Goal: Task Accomplishment & Management: Use online tool/utility

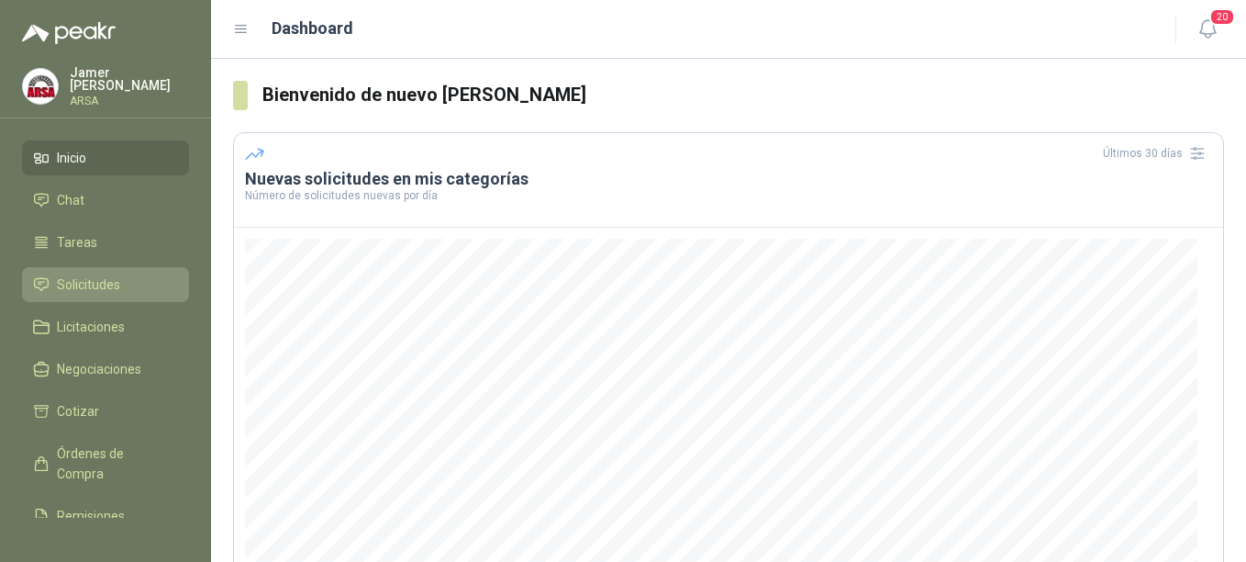
click at [71, 282] on span "Solicitudes" at bounding box center [88, 284] width 63 height 20
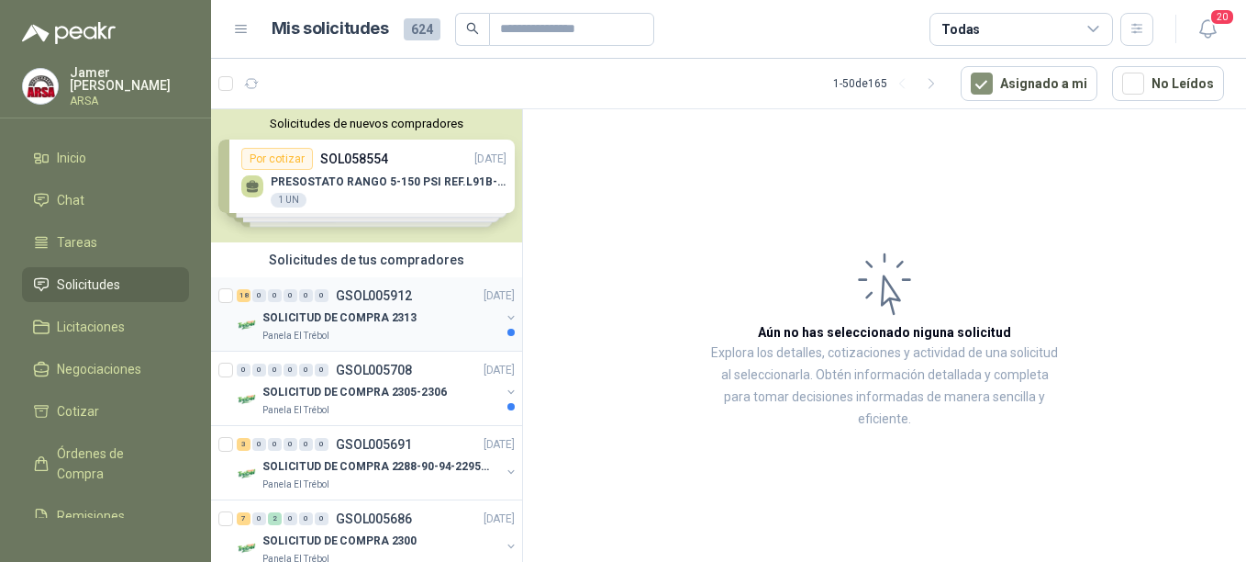
click at [358, 301] on p "GSOL005912" at bounding box center [374, 295] width 76 height 13
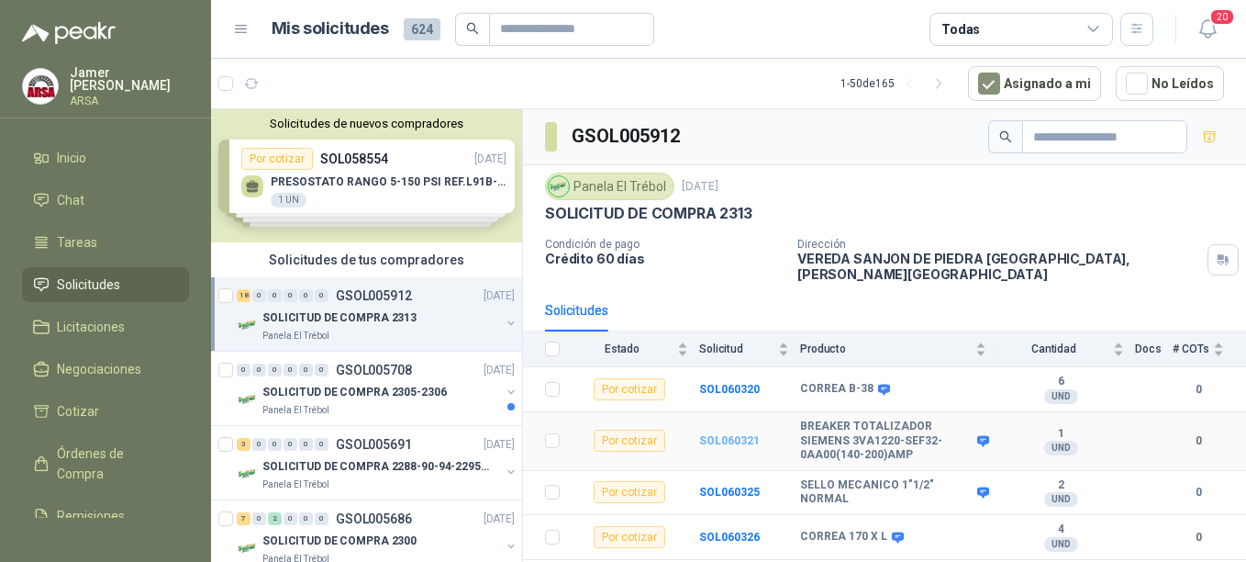
click at [715, 434] on b "SOL060321" at bounding box center [729, 440] width 61 height 13
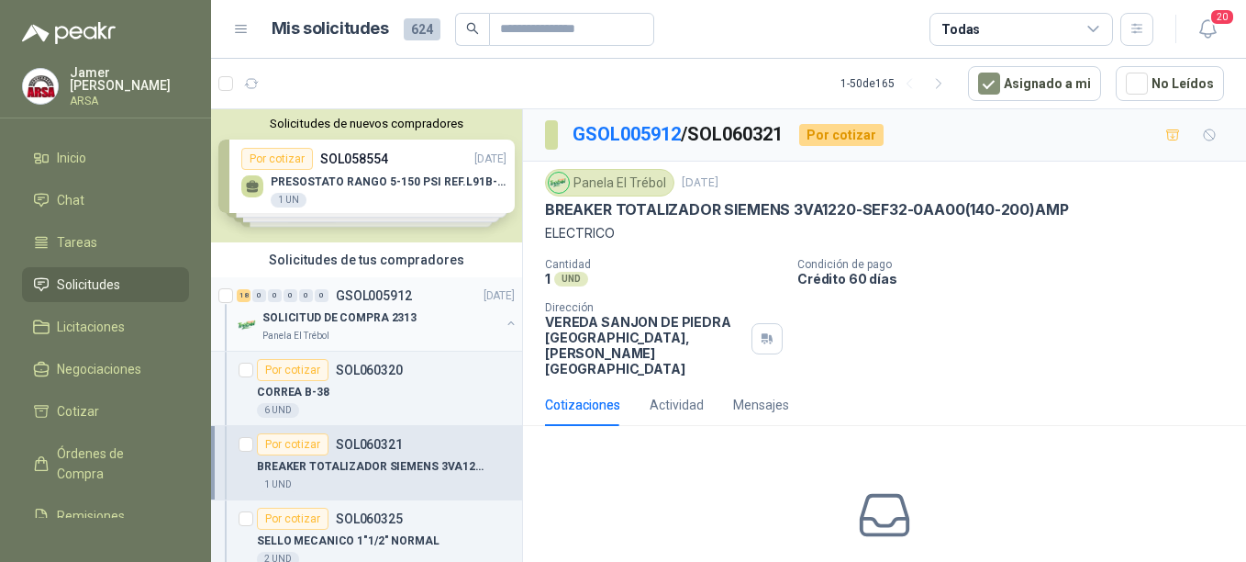
click at [341, 313] on p "SOLICITUD DE COMPRA 2313" at bounding box center [339, 317] width 154 height 17
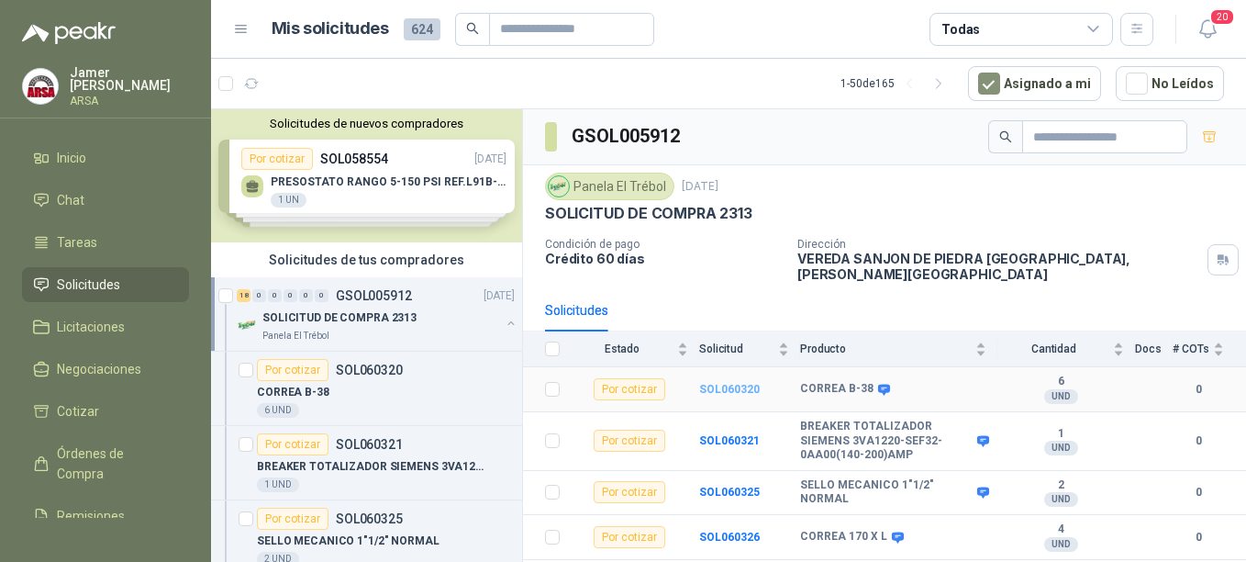
click at [709, 383] on b "SOL060320" at bounding box center [729, 389] width 61 height 13
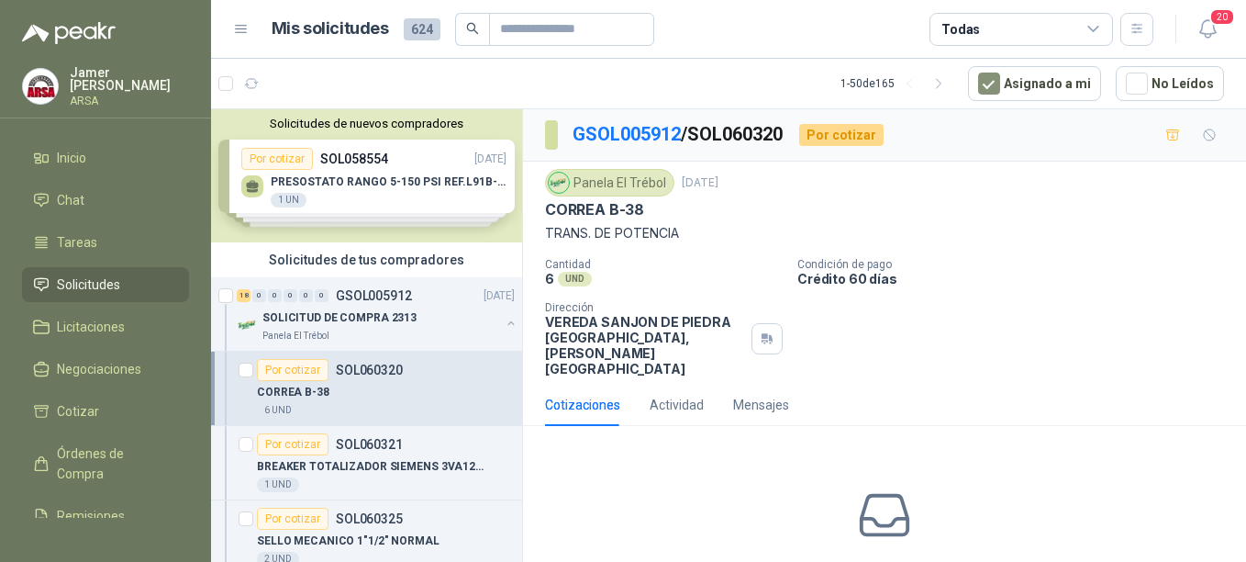
scroll to position [76, 0]
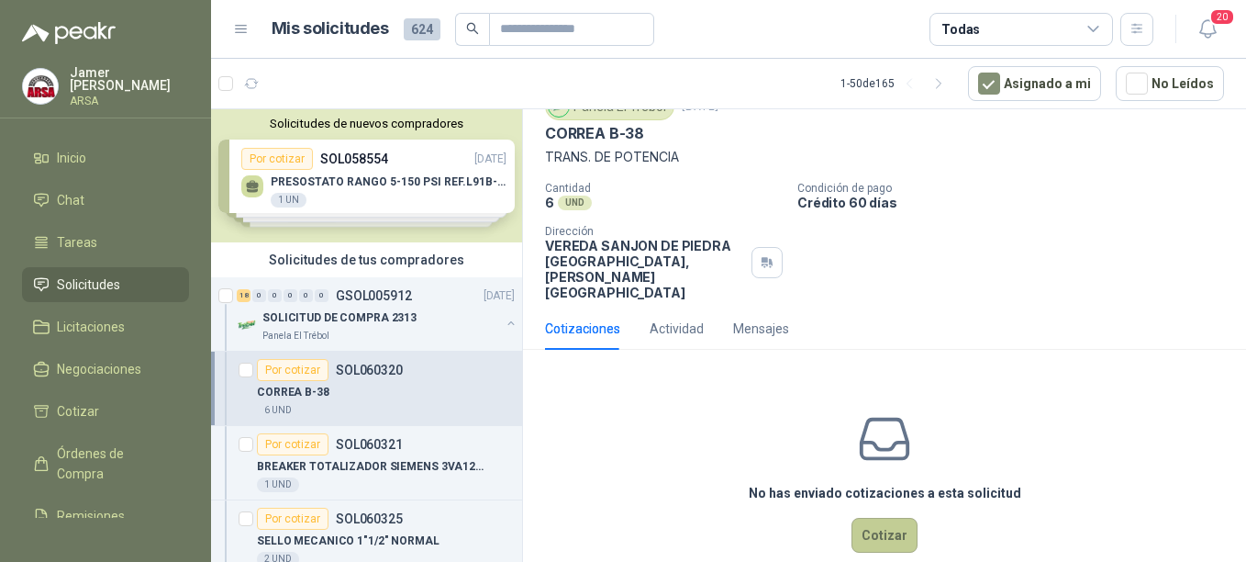
click at [875, 518] on button "Cotizar" at bounding box center [885, 535] width 66 height 35
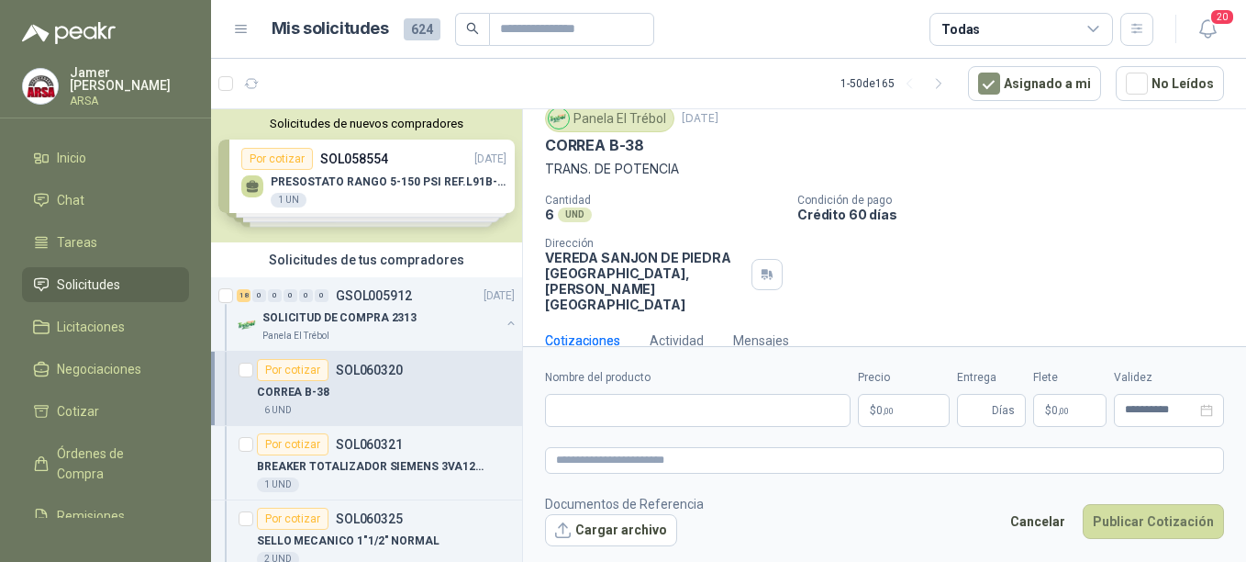
scroll to position [63, 0]
click at [582, 409] on input "Nombre del producto" at bounding box center [698, 410] width 306 height 33
type input "**********"
click at [899, 406] on p "$ 0 ,00" at bounding box center [904, 410] width 92 height 33
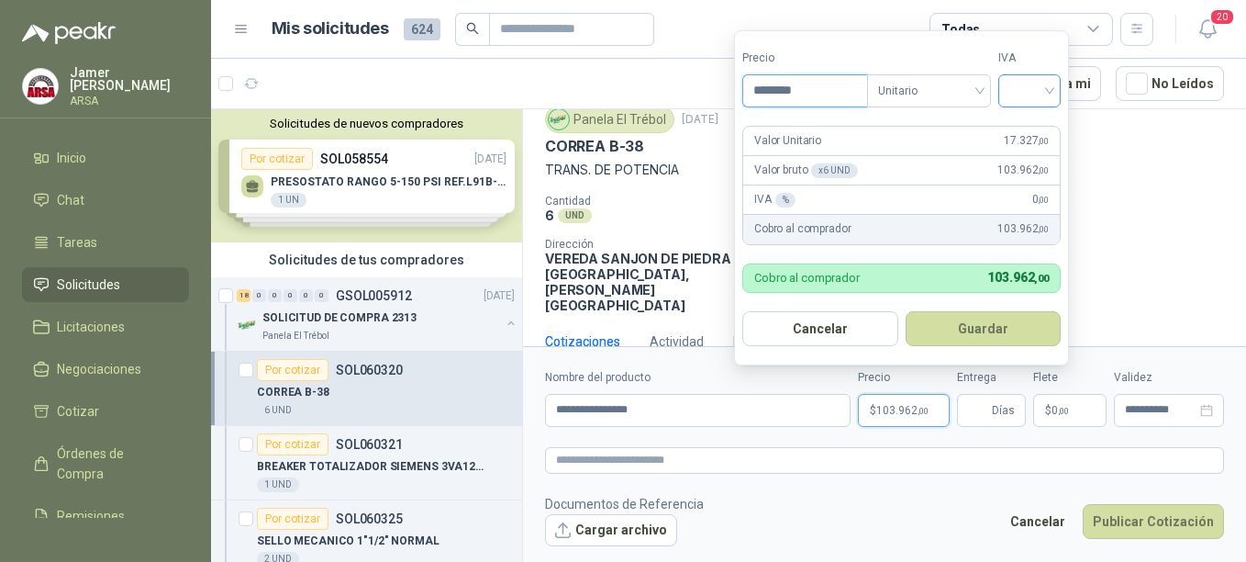
click at [1059, 84] on div at bounding box center [1030, 90] width 62 height 33
type input "********"
click at [1034, 130] on div "19%" at bounding box center [1034, 128] width 34 height 20
click at [1168, 268] on div "Cantidad 6 UND  Condición de pago Crédito 60 días Dirección VEREDA SANJON DE […" at bounding box center [884, 254] width 679 height 118
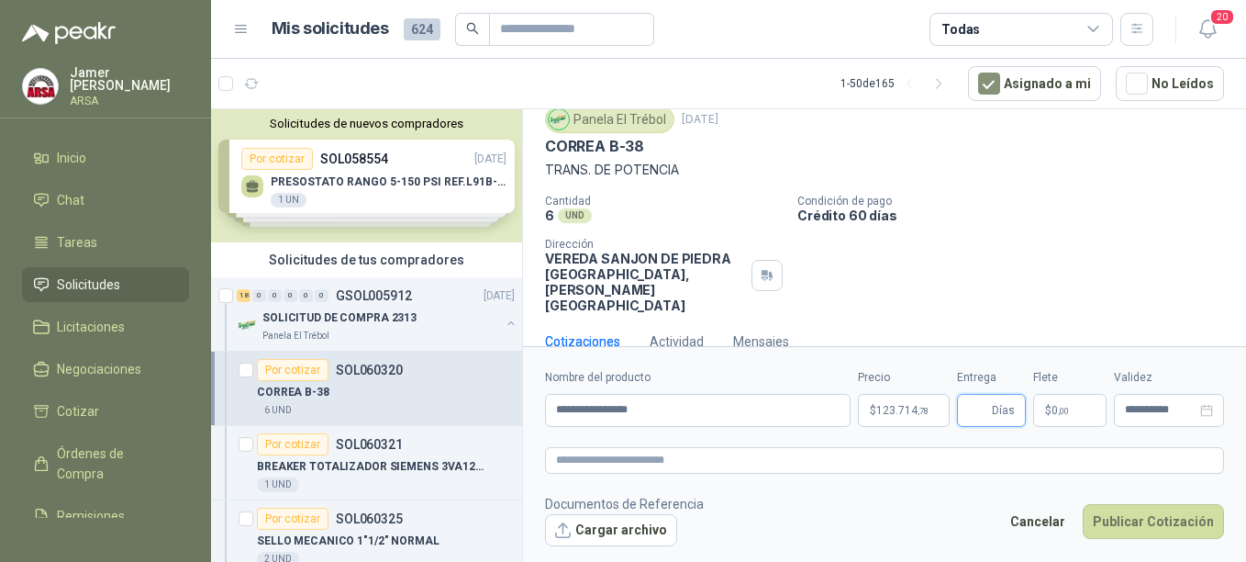
click at [988, 418] on input "Entrega" at bounding box center [978, 410] width 20 height 31
type input "*"
click at [1047, 413] on span "$" at bounding box center [1048, 410] width 6 height 11
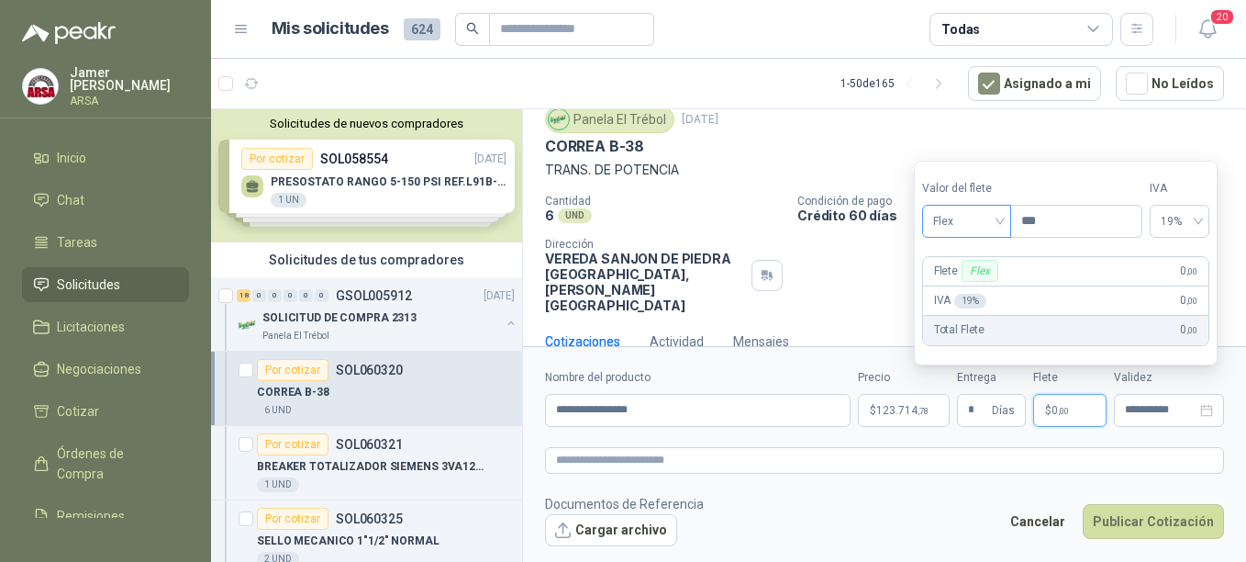
click at [984, 221] on span "Flex" at bounding box center [966, 221] width 67 height 28
click at [953, 289] on div "Incluido" at bounding box center [968, 289] width 63 height 20
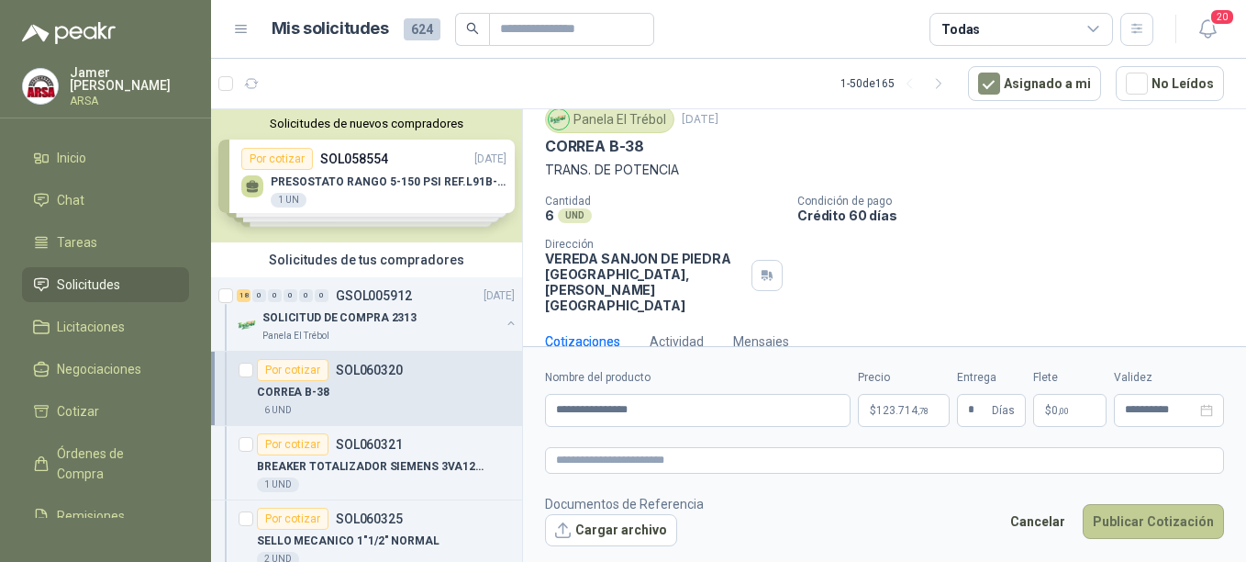
click at [1133, 522] on button "Publicar Cotización" at bounding box center [1153, 521] width 141 height 35
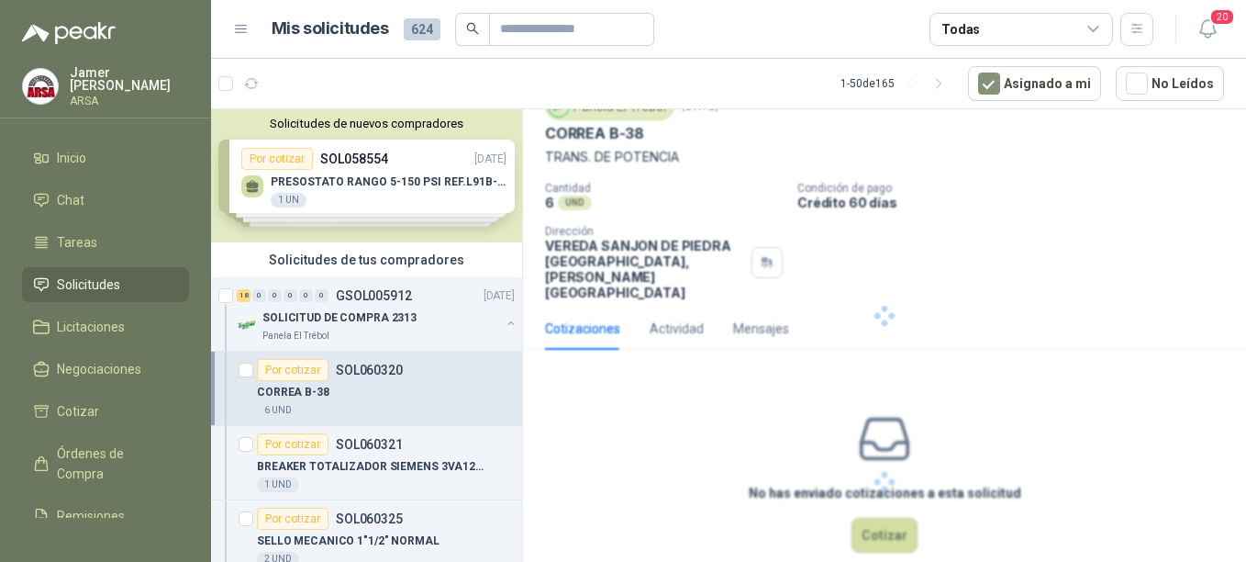
scroll to position [0, 0]
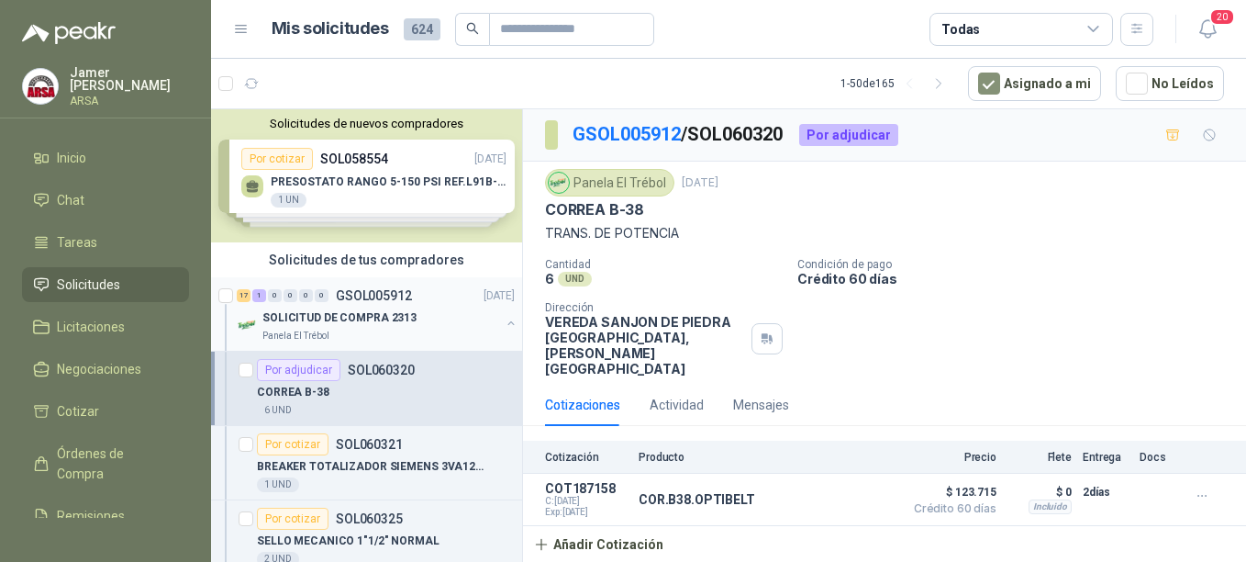
click at [338, 300] on p "GSOL005912" at bounding box center [374, 295] width 76 height 13
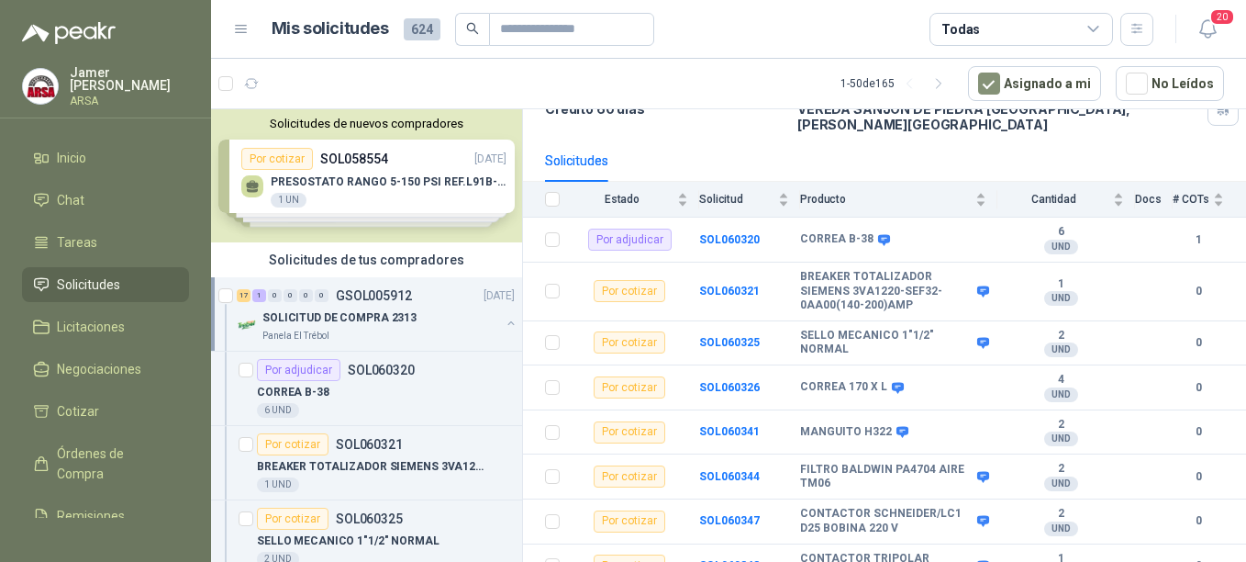
scroll to position [163, 0]
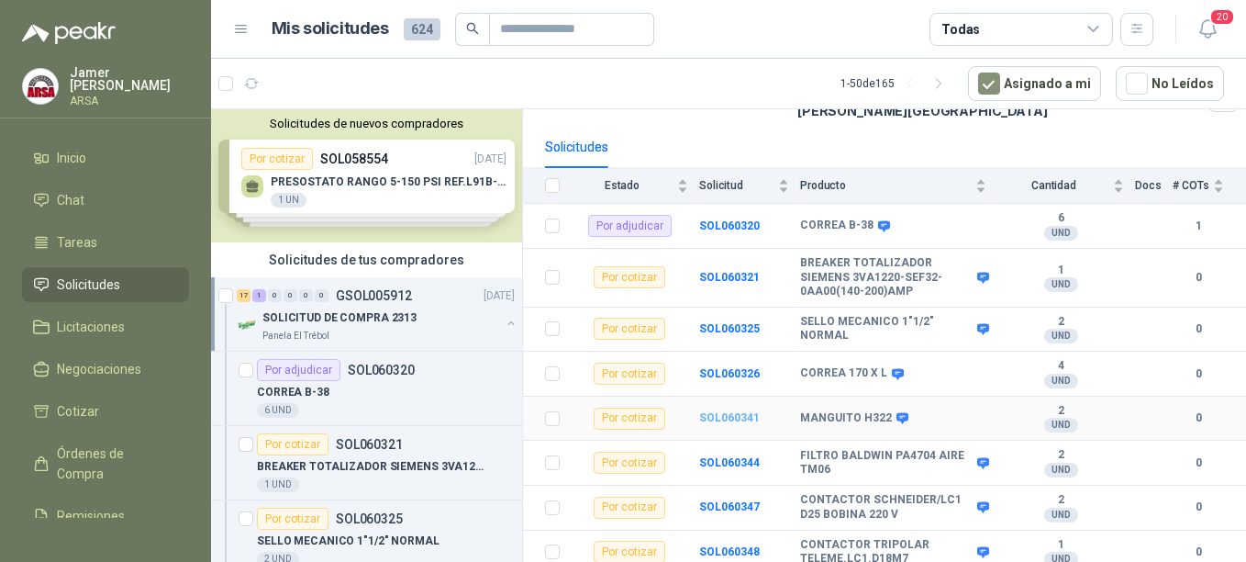
click at [731, 411] on b "SOL060341" at bounding box center [729, 417] width 61 height 13
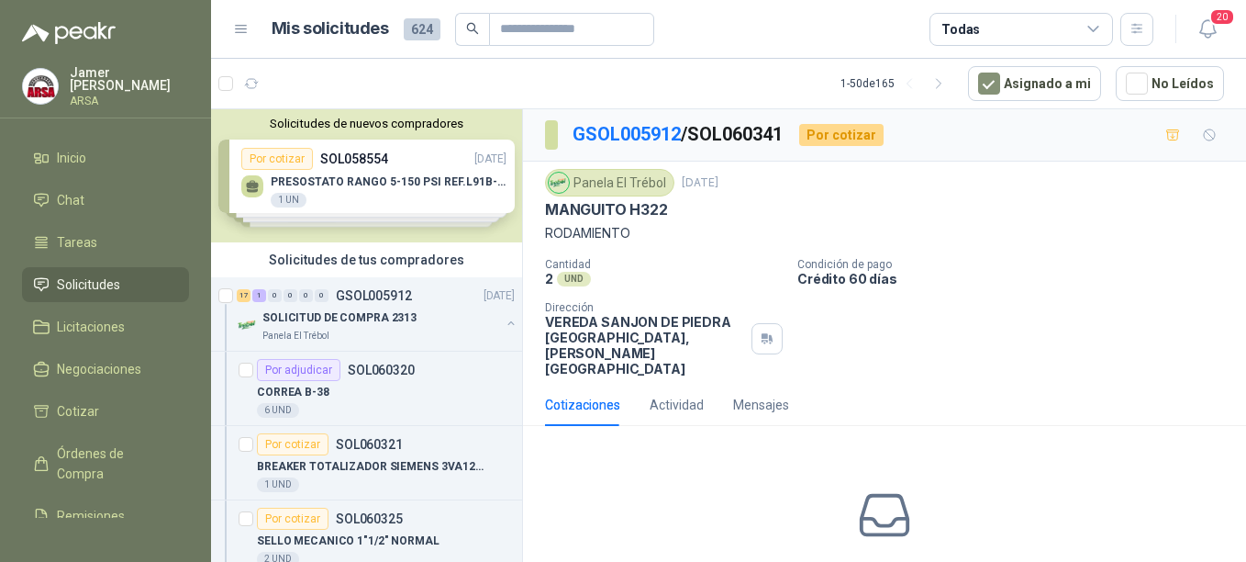
scroll to position [76, 0]
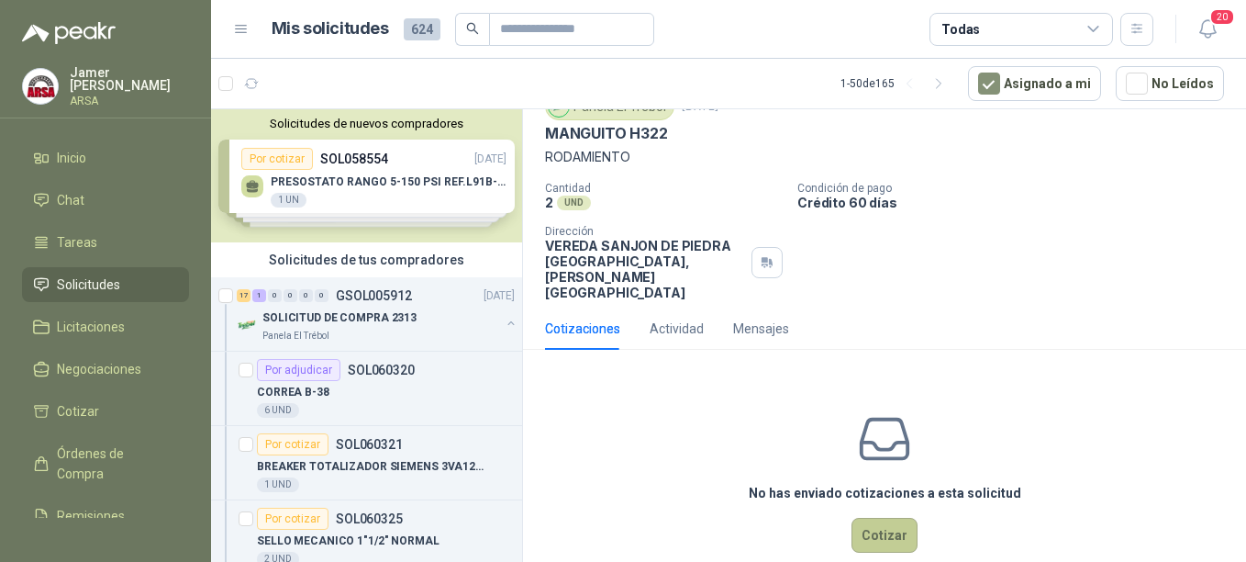
click at [878, 518] on button "Cotizar" at bounding box center [885, 535] width 66 height 35
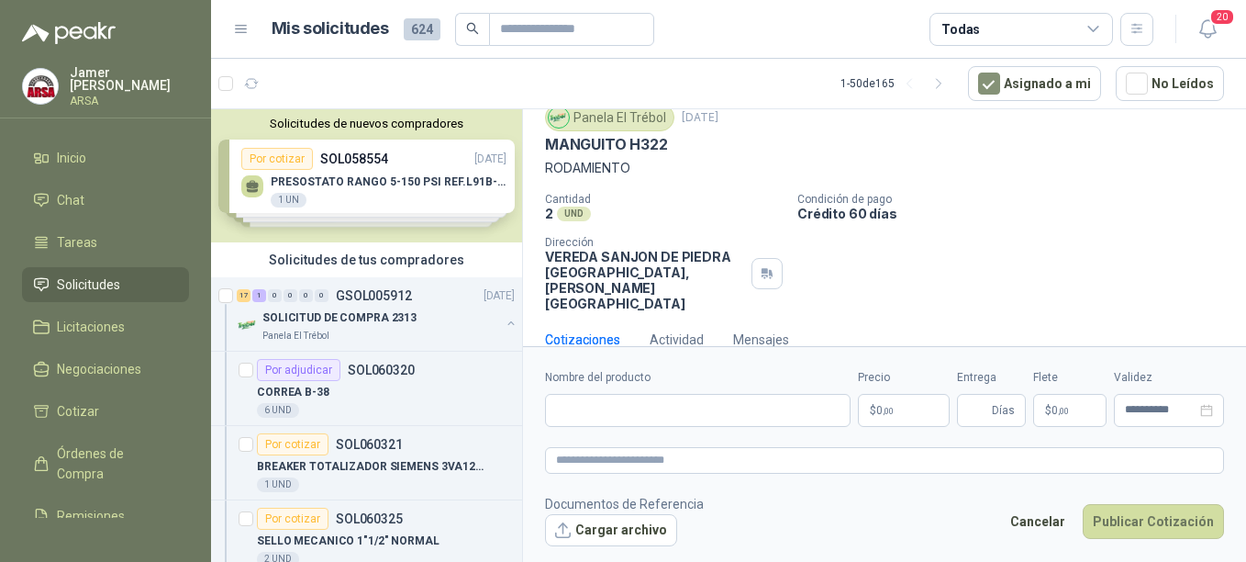
scroll to position [63, 0]
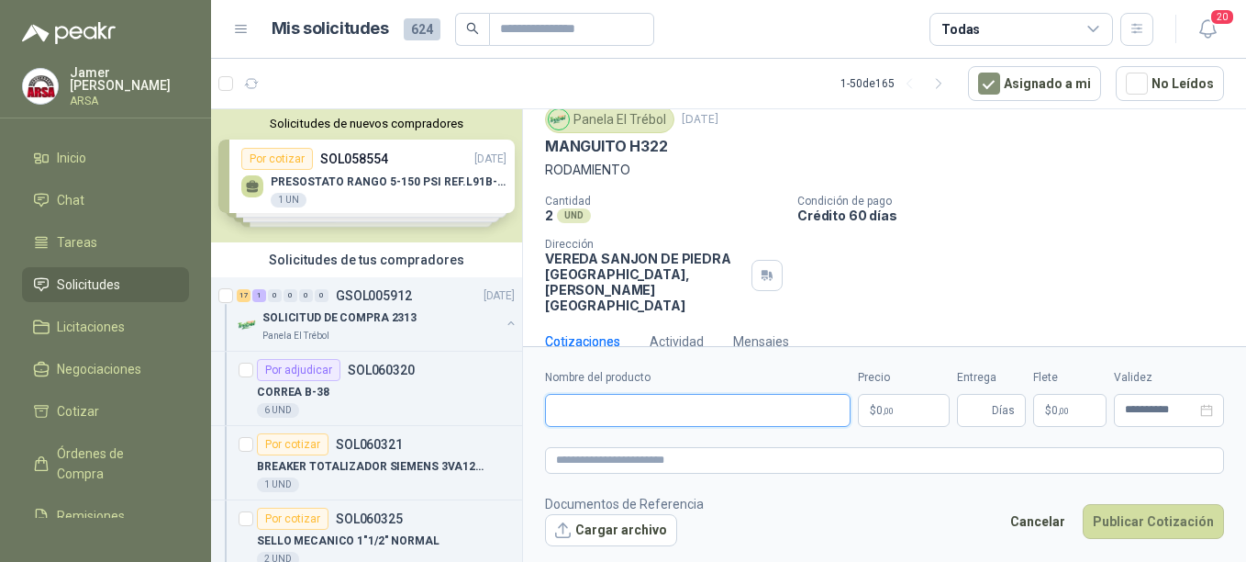
click at [625, 414] on input "Nombre del producto" at bounding box center [698, 410] width 306 height 33
type input "**********"
click at [888, 399] on p "$ 0 ,00" at bounding box center [904, 410] width 92 height 33
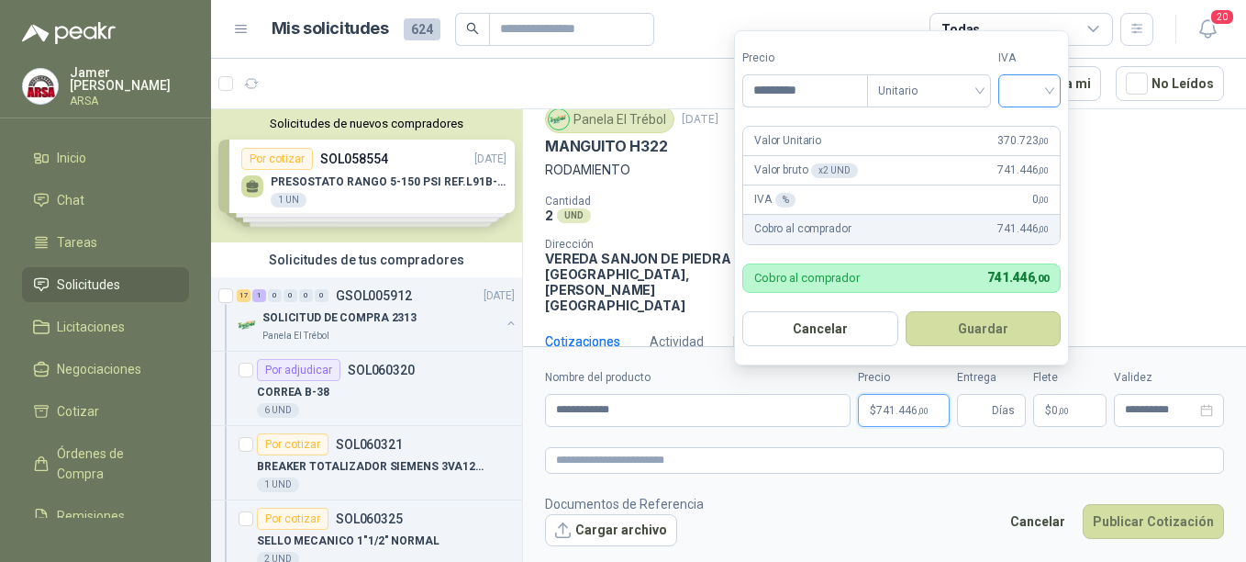
type input "*********"
click at [1045, 85] on input "search" at bounding box center [1030, 89] width 40 height 28
click at [1023, 124] on div "19%" at bounding box center [1034, 128] width 34 height 20
click at [1156, 276] on div "Cantidad 2 UND  Condición de pago Crédito 60 días Dirección VEREDA SANJON DE […" at bounding box center [884, 254] width 679 height 118
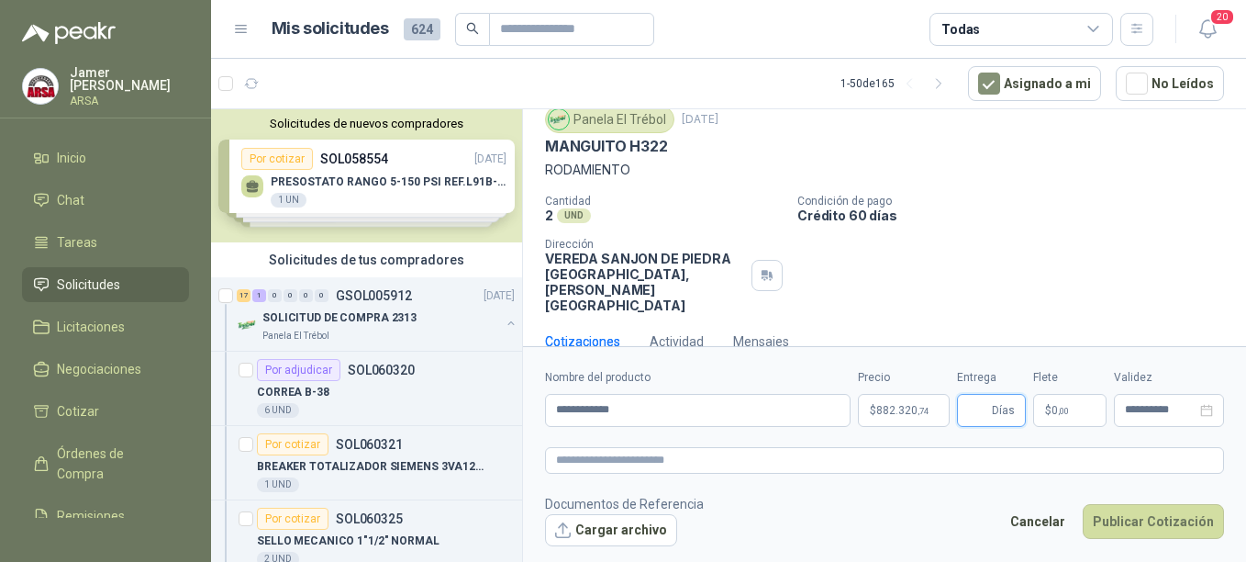
click at [984, 403] on input "Entrega" at bounding box center [978, 410] width 20 height 31
type input "*"
click at [1065, 408] on span ",00" at bounding box center [1063, 411] width 11 height 10
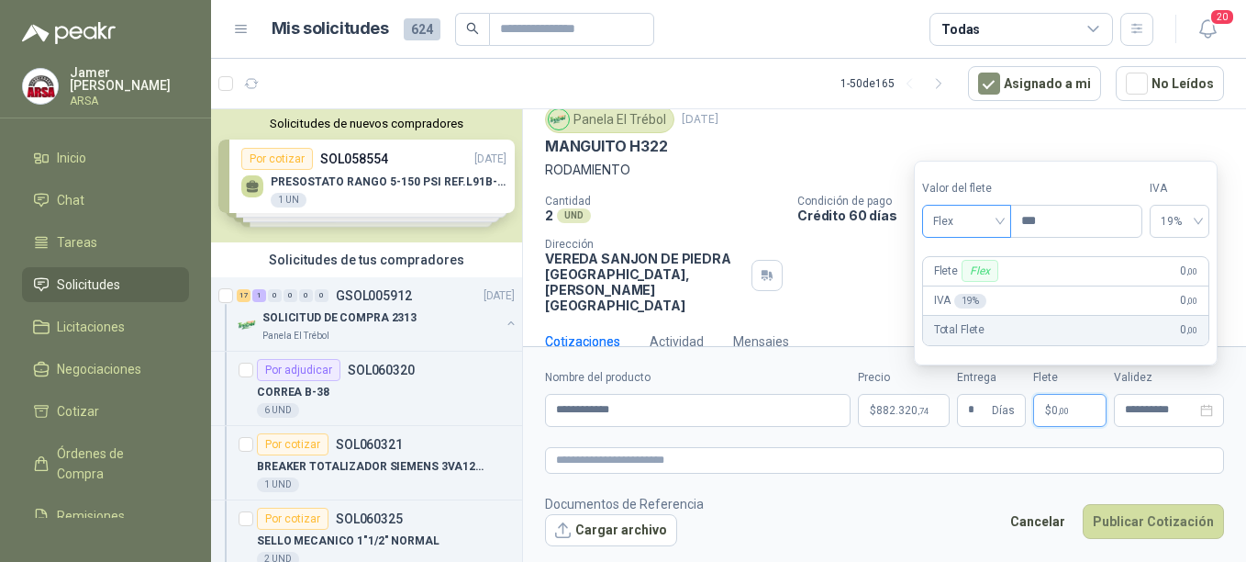
click at [989, 217] on span "Flex" at bounding box center [966, 221] width 67 height 28
click at [958, 288] on div "Incluido" at bounding box center [968, 289] width 63 height 20
click at [1020, 128] on div "Panela El Trébol [DATE]" at bounding box center [884, 120] width 679 height 28
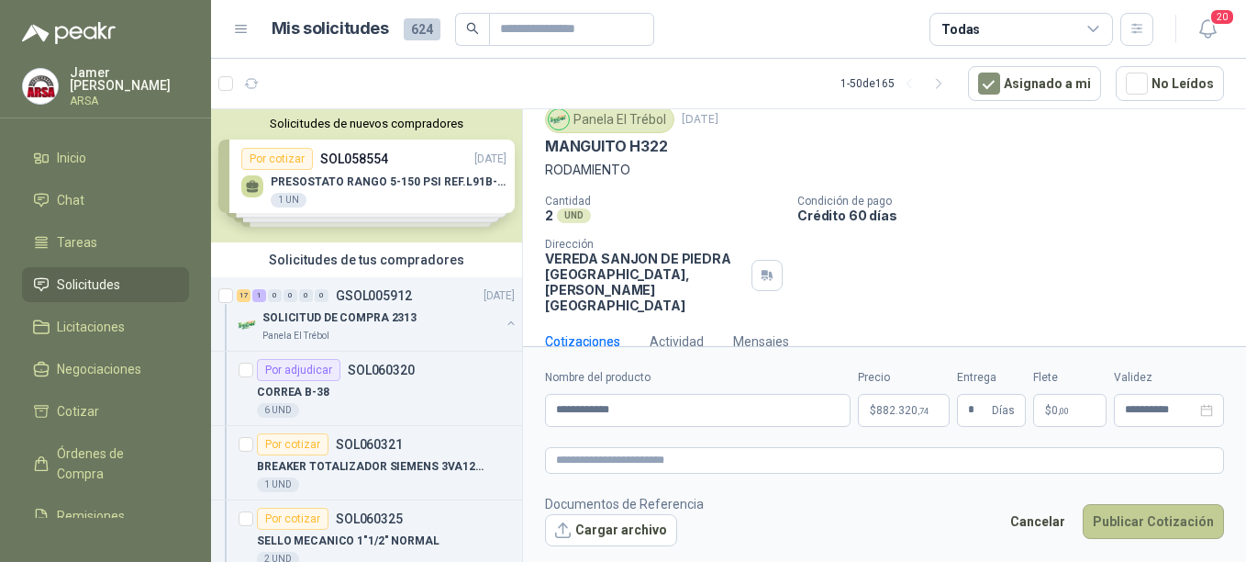
click at [1147, 530] on button "Publicar Cotización" at bounding box center [1153, 521] width 141 height 35
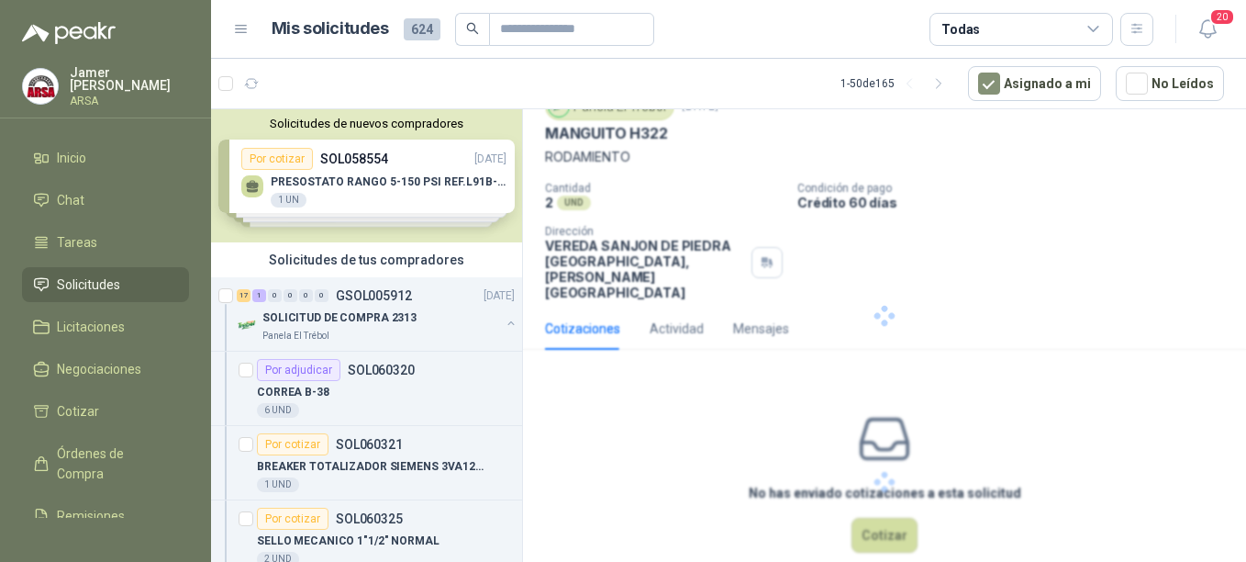
scroll to position [0, 0]
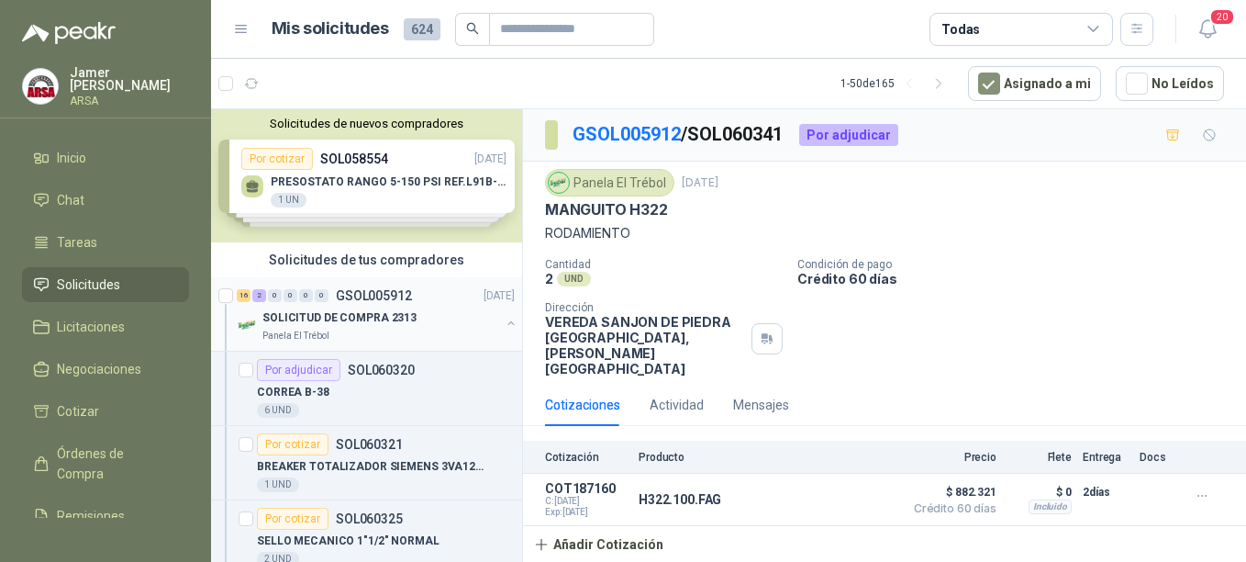
click at [341, 291] on p "GSOL005912" at bounding box center [374, 295] width 76 height 13
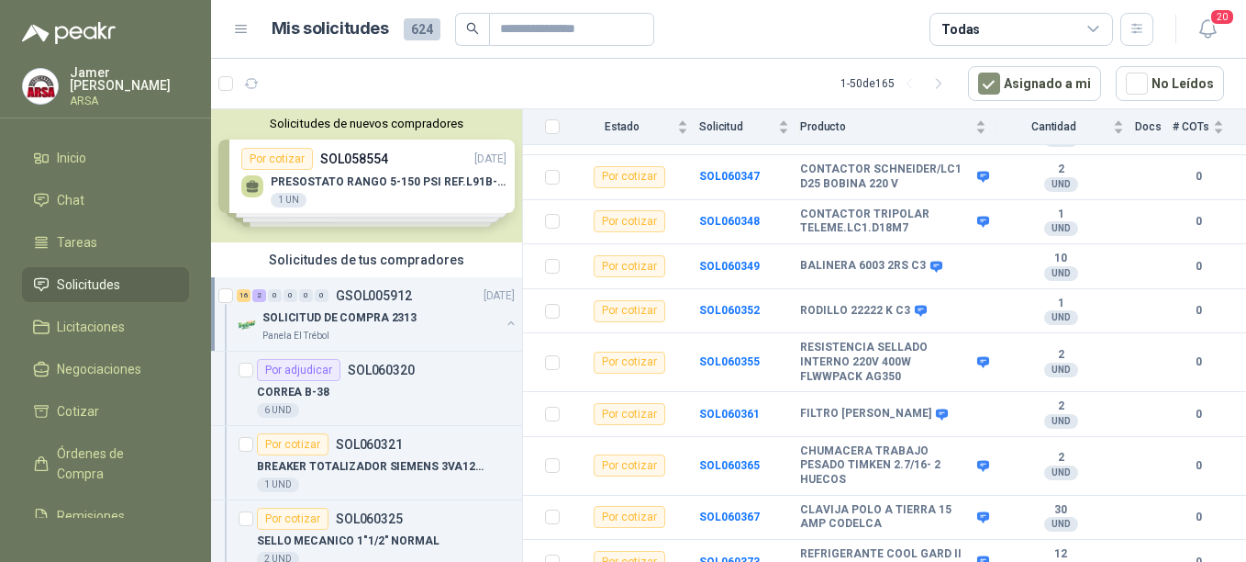
scroll to position [501, 0]
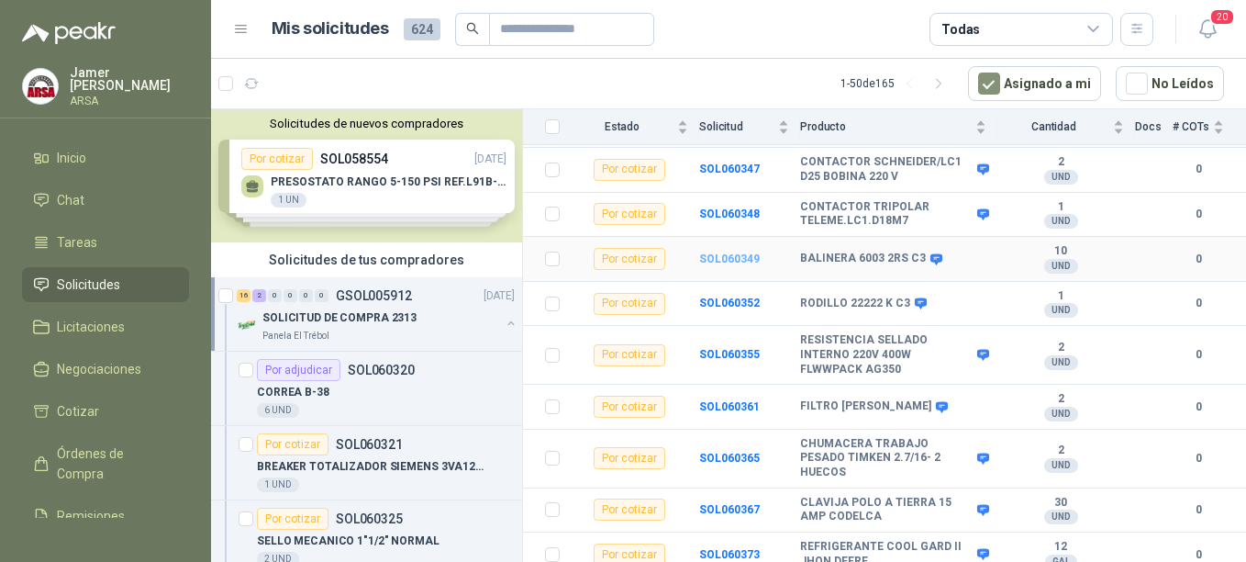
click at [746, 252] on b "SOL060349" at bounding box center [729, 258] width 61 height 13
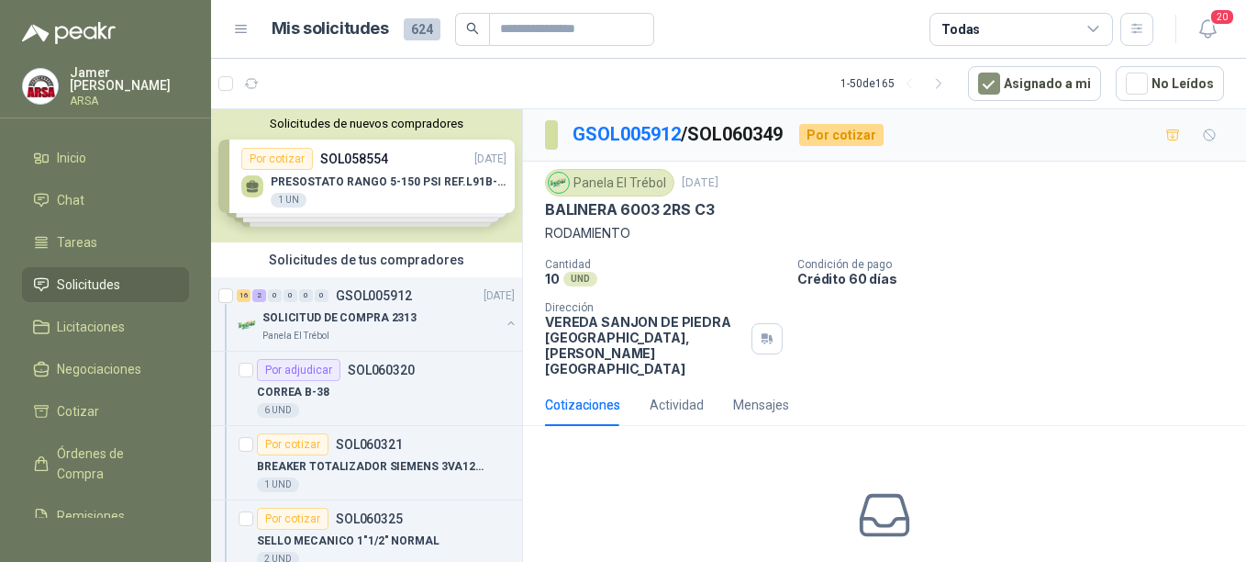
scroll to position [76, 0]
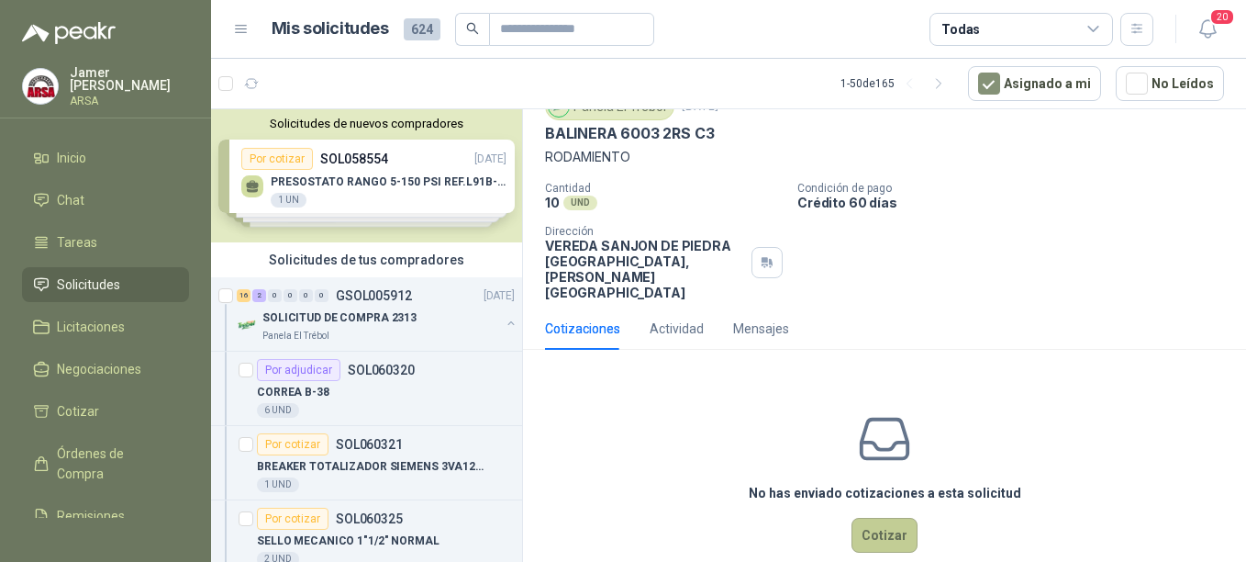
click at [878, 518] on button "Cotizar" at bounding box center [885, 535] width 66 height 35
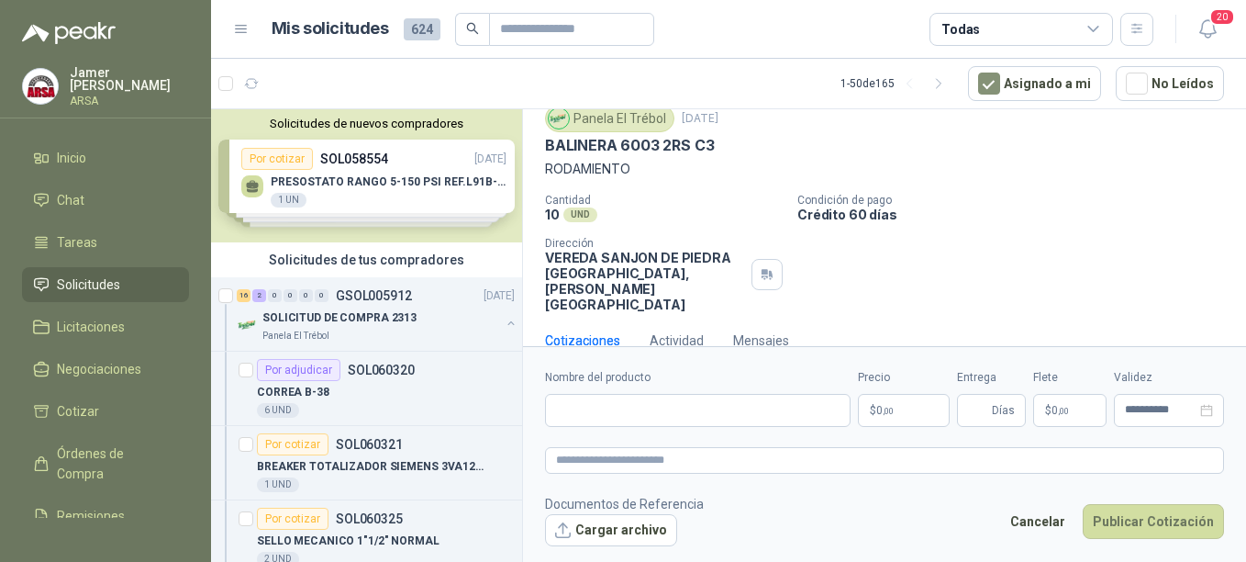
scroll to position [63, 0]
click at [586, 407] on input "Nombre del producto" at bounding box center [698, 410] width 306 height 33
type input "**********"
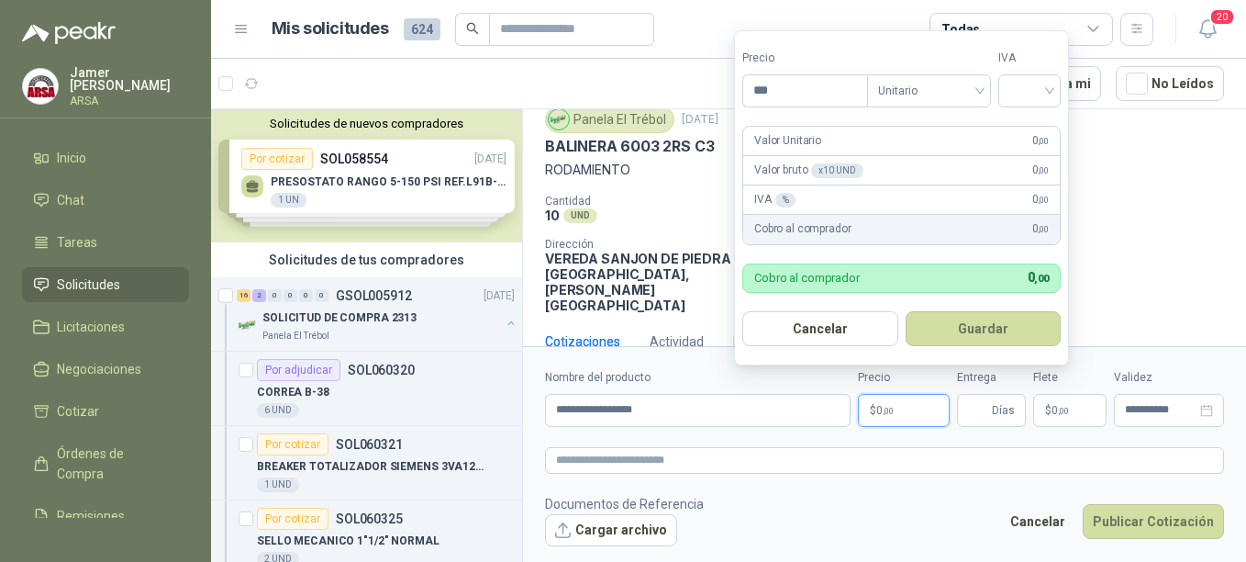
click at [902, 416] on p "$ 0 ,00" at bounding box center [904, 410] width 92 height 33
type input "********"
click at [1033, 94] on input "search" at bounding box center [1030, 89] width 40 height 28
click at [1029, 128] on div "19%" at bounding box center [1034, 128] width 34 height 20
click at [1178, 257] on div "Cantidad 10 UND  Condición de pago Crédito 60 días Dirección VEREDA SANJON DE …" at bounding box center [884, 254] width 679 height 118
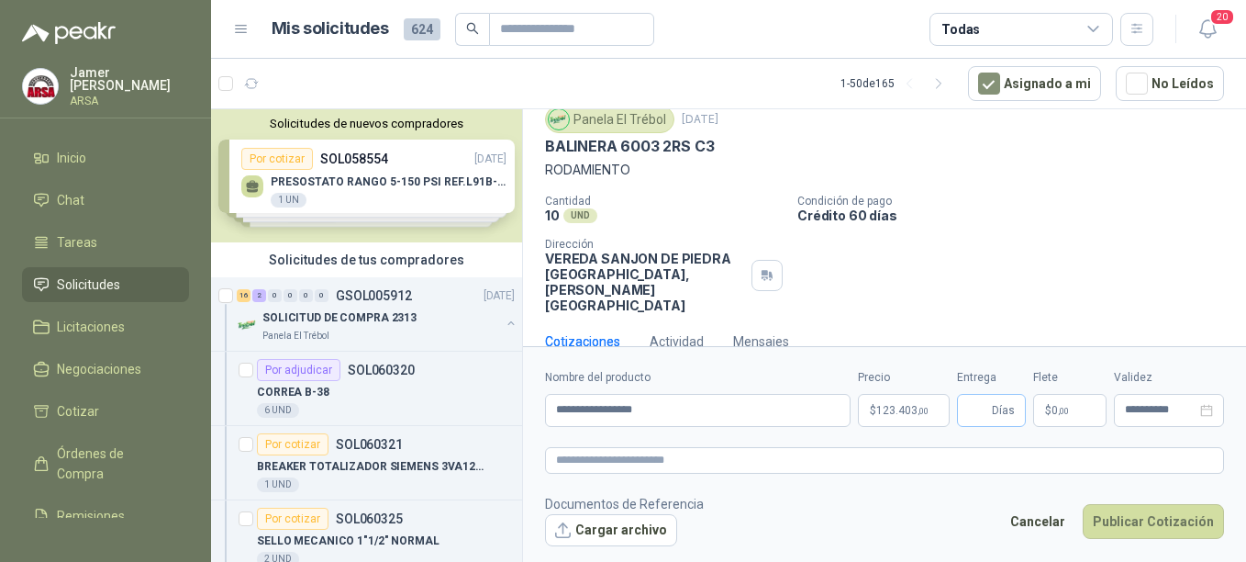
click at [994, 399] on span "Días" at bounding box center [1003, 410] width 23 height 31
type input "*"
click at [1050, 408] on span "$" at bounding box center [1048, 410] width 6 height 11
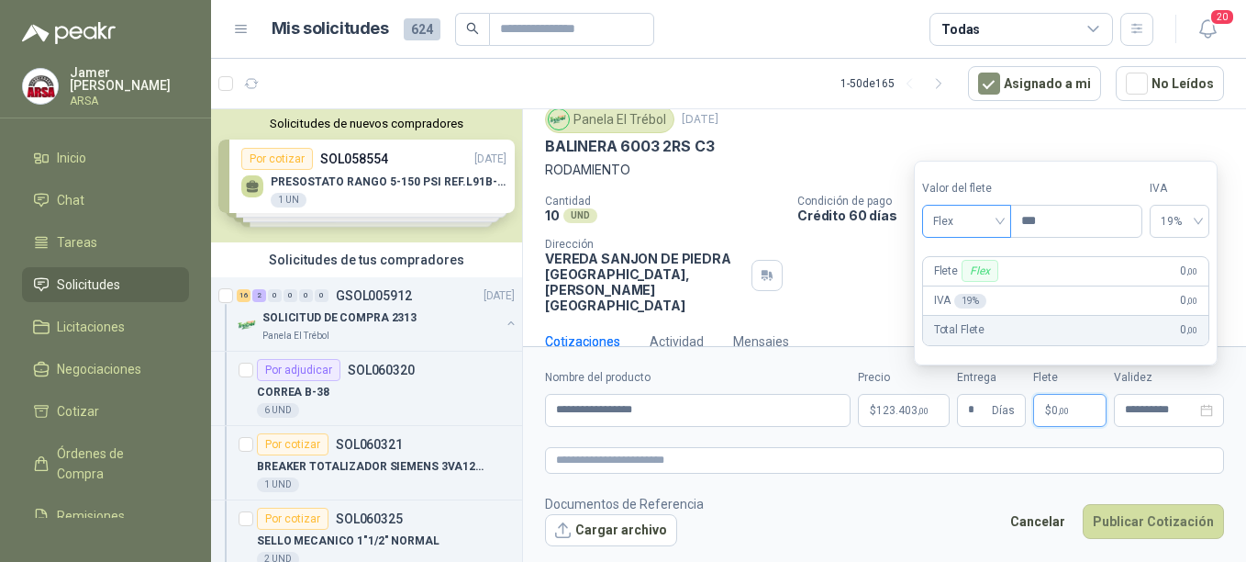
click at [1000, 221] on span "Flex" at bounding box center [966, 221] width 67 height 28
click at [977, 293] on div "Incluido" at bounding box center [968, 289] width 63 height 20
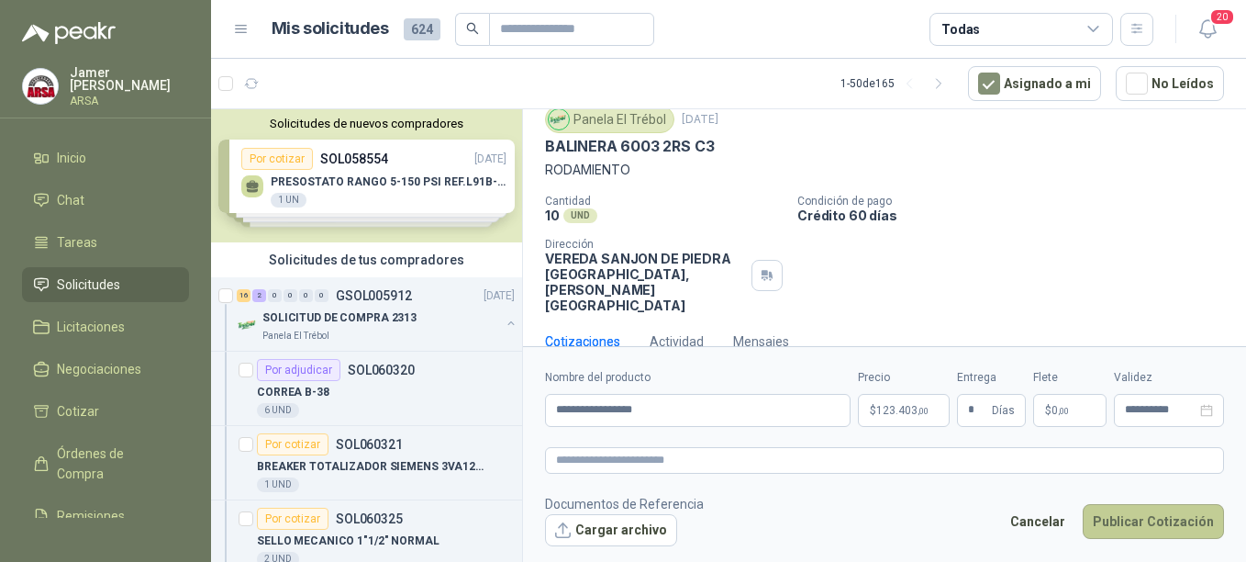
click at [1147, 518] on button "Publicar Cotización" at bounding box center [1153, 521] width 141 height 35
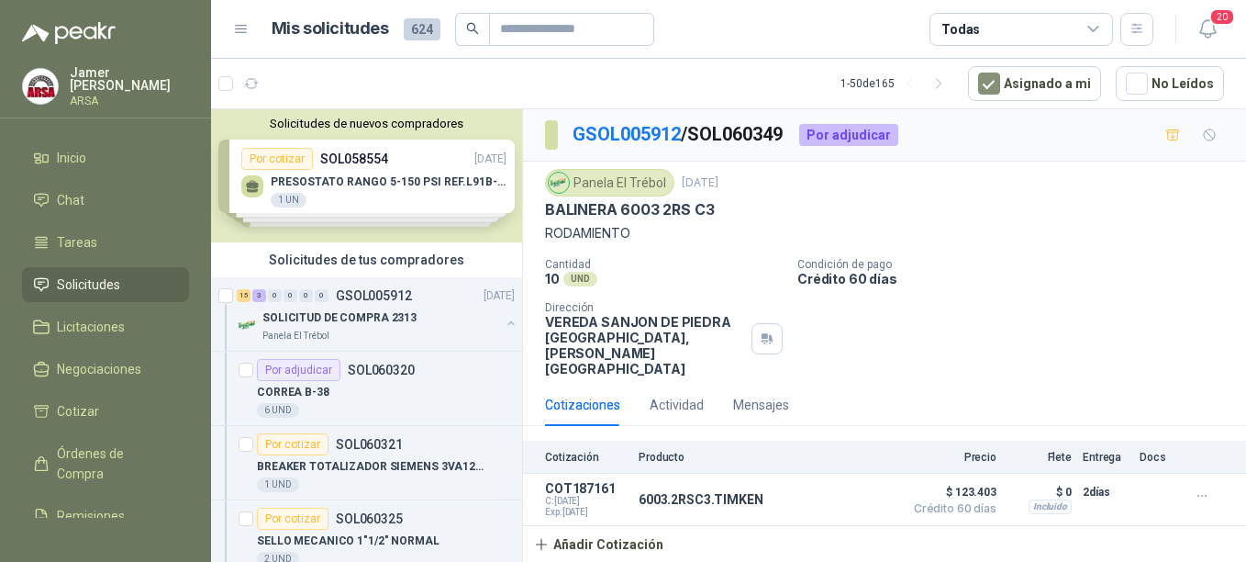
scroll to position [0, 0]
click at [378, 296] on p "GSOL005912" at bounding box center [374, 295] width 76 height 13
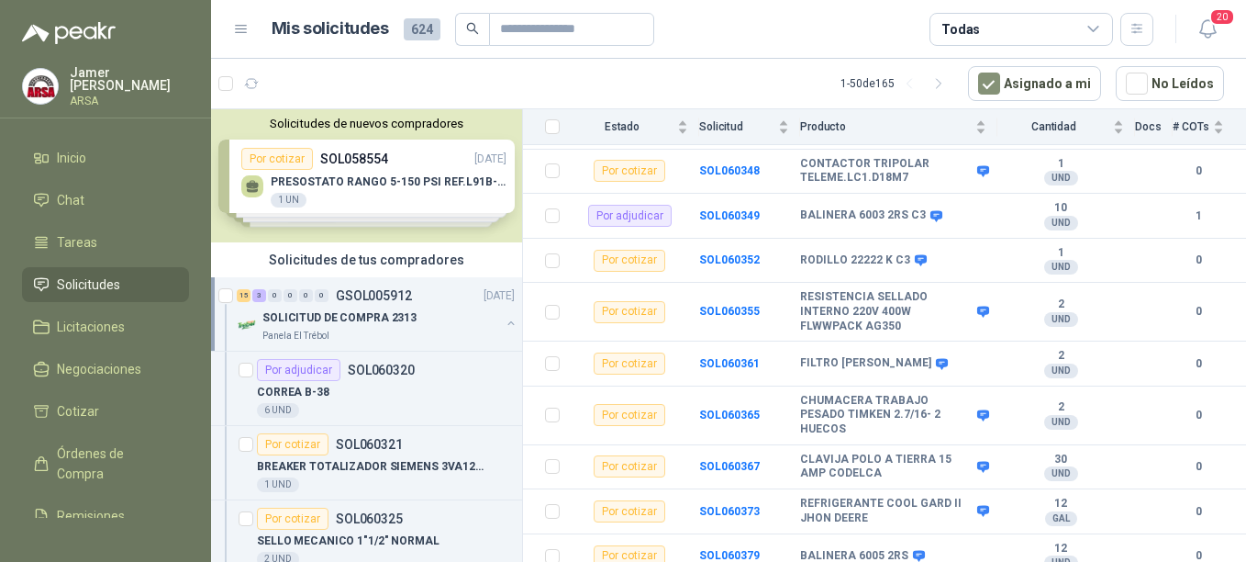
scroll to position [540, 0]
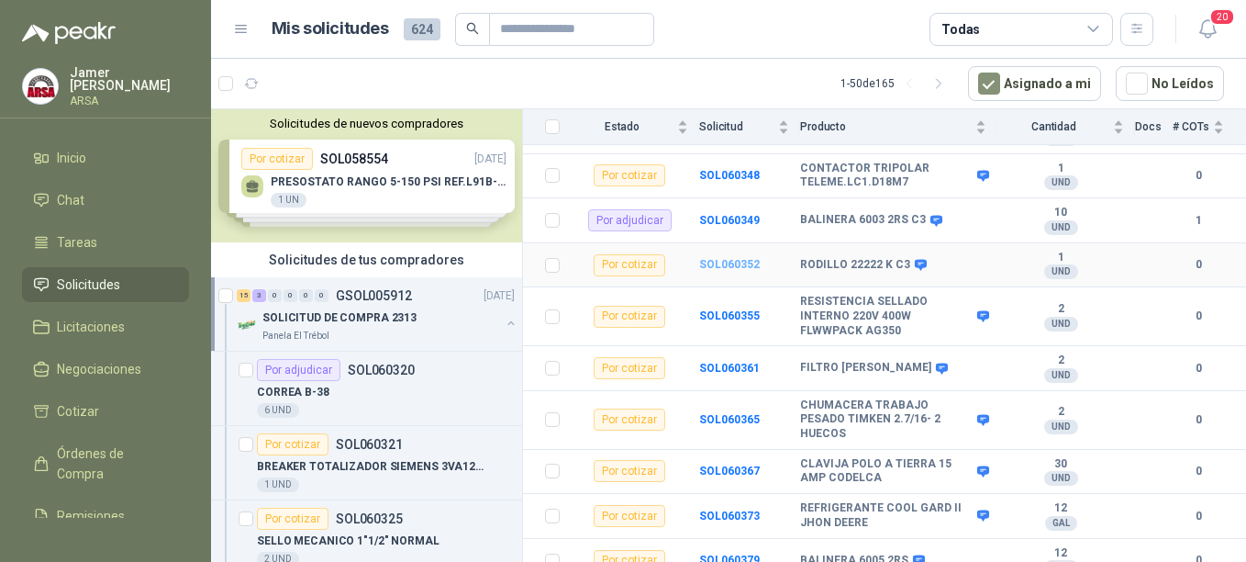
click at [741, 258] on b "SOL060352" at bounding box center [729, 264] width 61 height 13
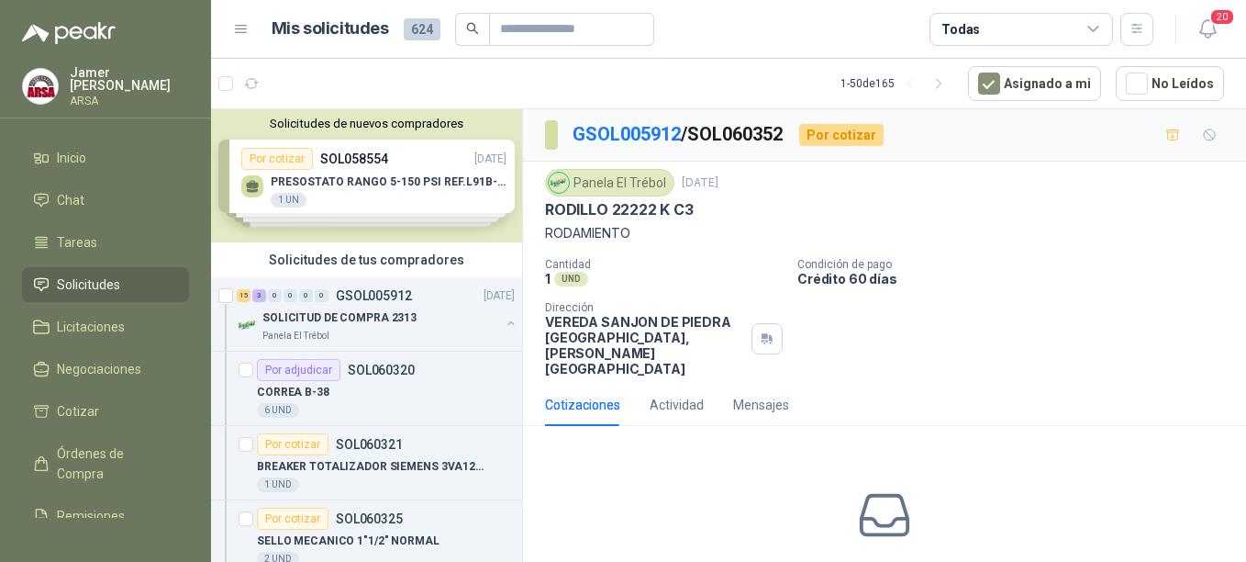
scroll to position [76, 0]
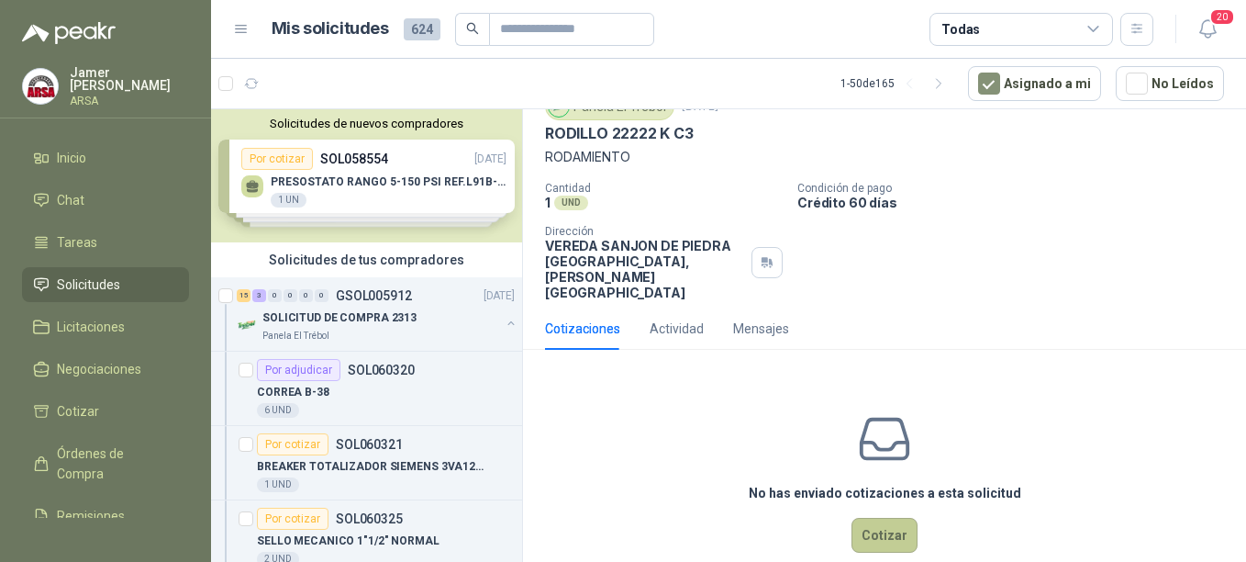
click at [869, 518] on button "Cotizar" at bounding box center [885, 535] width 66 height 35
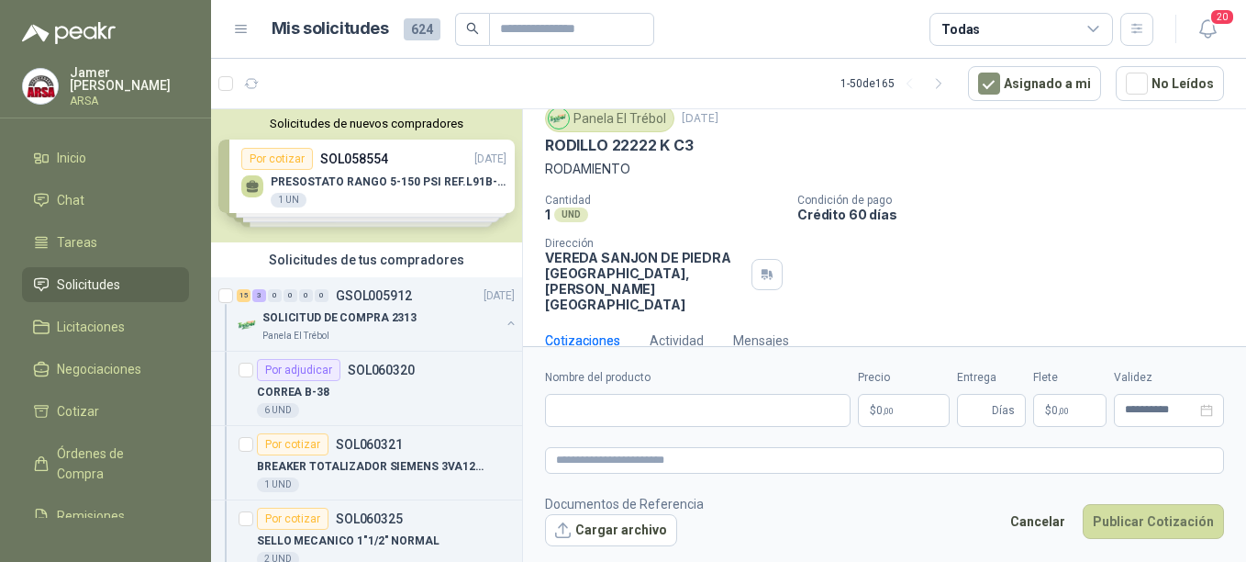
scroll to position [63, 0]
click at [898, 405] on p "$ 0 ,00" at bounding box center [904, 410] width 92 height 33
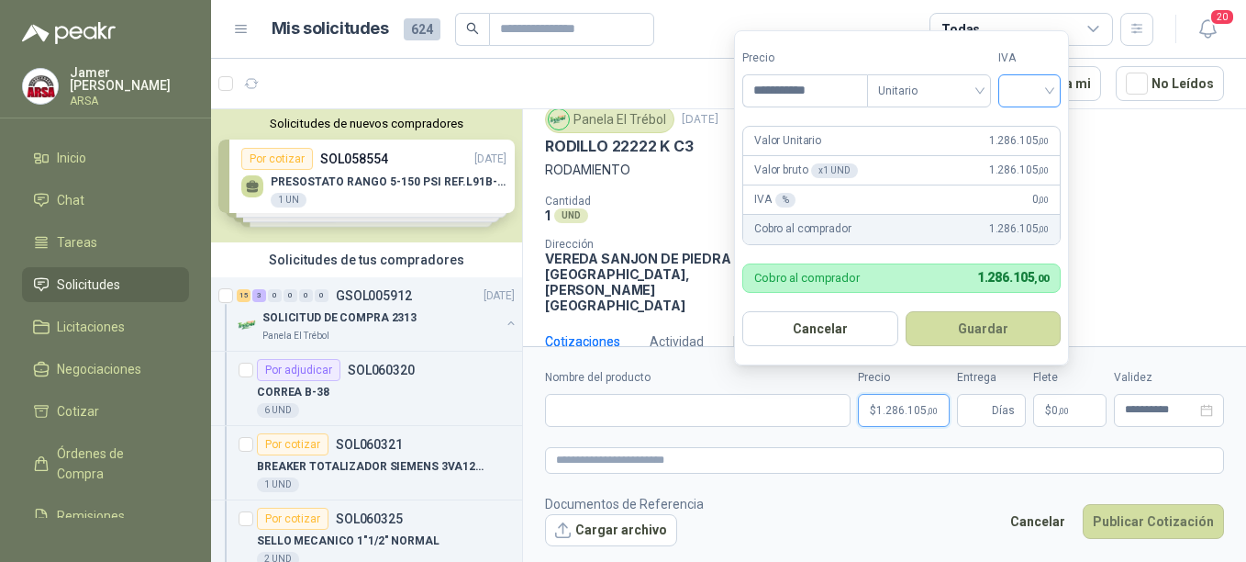
type input "**********"
click at [1024, 84] on input "search" at bounding box center [1030, 89] width 40 height 28
click at [1037, 132] on div "19%" at bounding box center [1034, 128] width 34 height 20
click at [1160, 225] on div "Cantidad 1 UND  Condición de pago Crédito 60 días Dirección VEREDA SANJON DE […" at bounding box center [884, 254] width 679 height 118
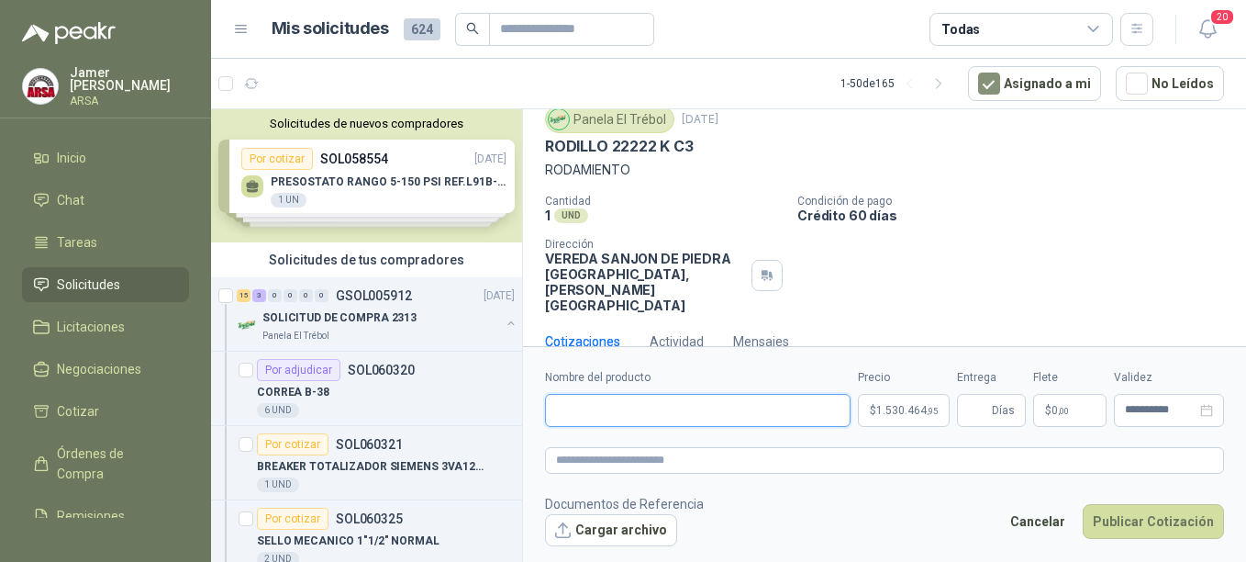
click at [613, 412] on input "Nombre del producto" at bounding box center [698, 410] width 306 height 33
type input "**********"
click at [978, 415] on input "Entrega" at bounding box center [978, 410] width 20 height 31
type input "*"
click at [1068, 408] on span ",00" at bounding box center [1063, 411] width 11 height 10
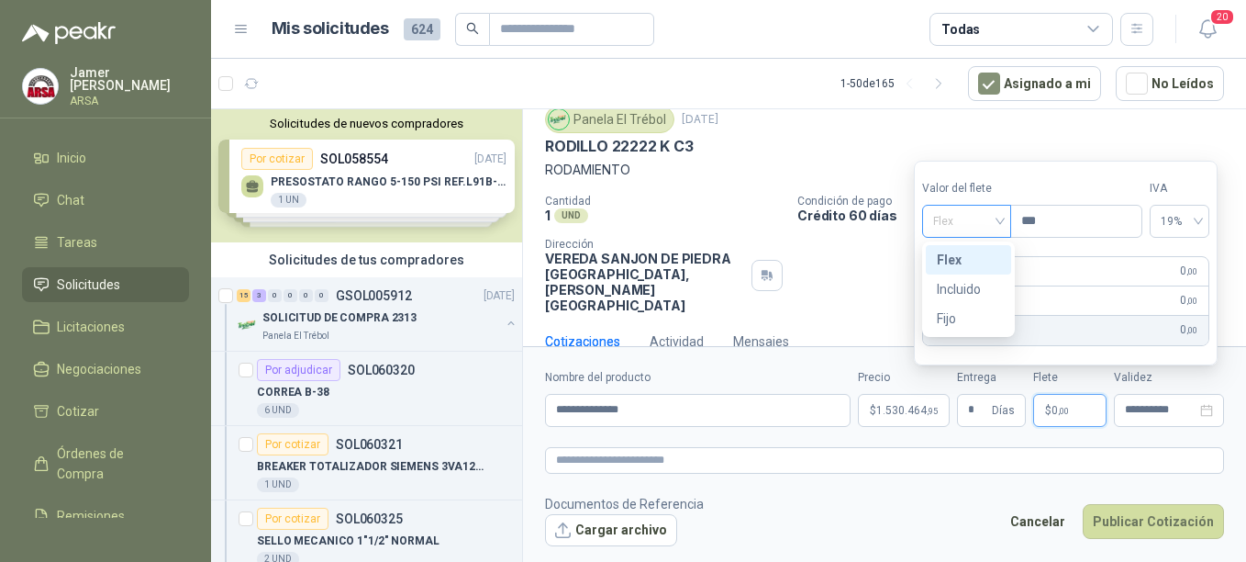
click at [1005, 220] on div "Flex" at bounding box center [966, 221] width 89 height 33
click at [963, 290] on div "Incluido" at bounding box center [968, 289] width 63 height 20
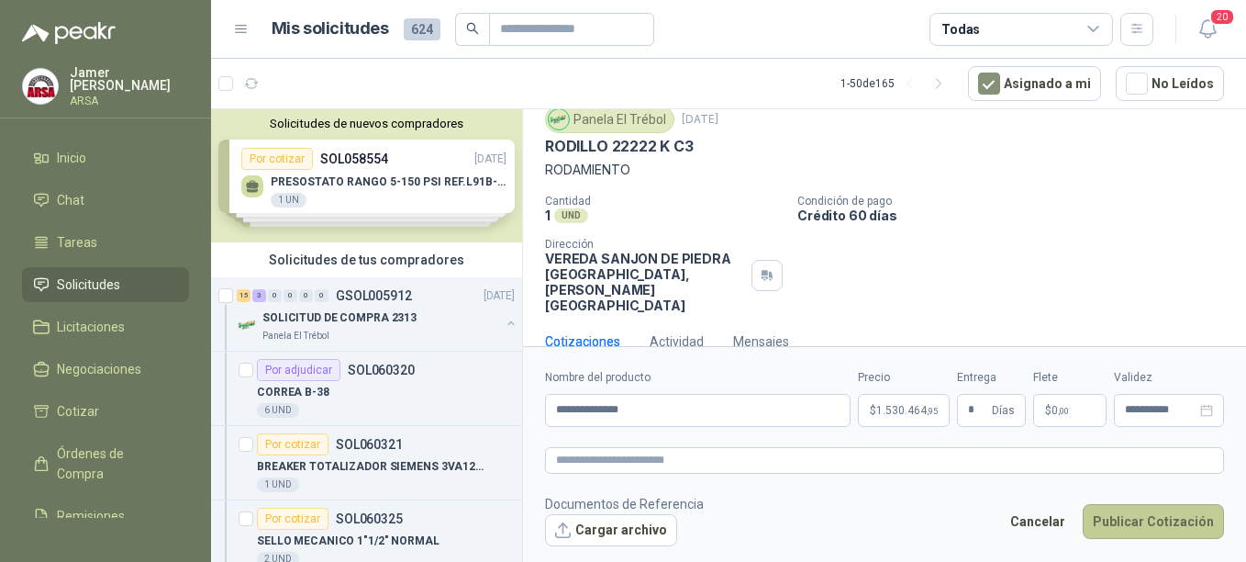
click at [1140, 523] on button "Publicar Cotización" at bounding box center [1153, 521] width 141 height 35
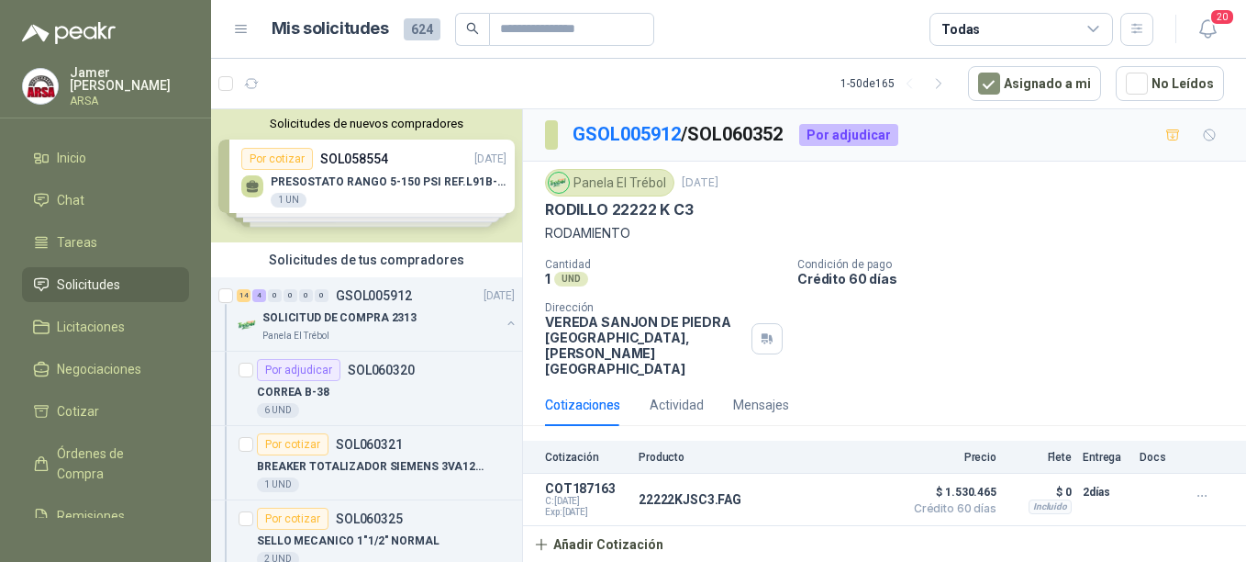
scroll to position [0, 0]
click at [327, 311] on p "SOLICITUD DE COMPRA 2313" at bounding box center [339, 317] width 154 height 17
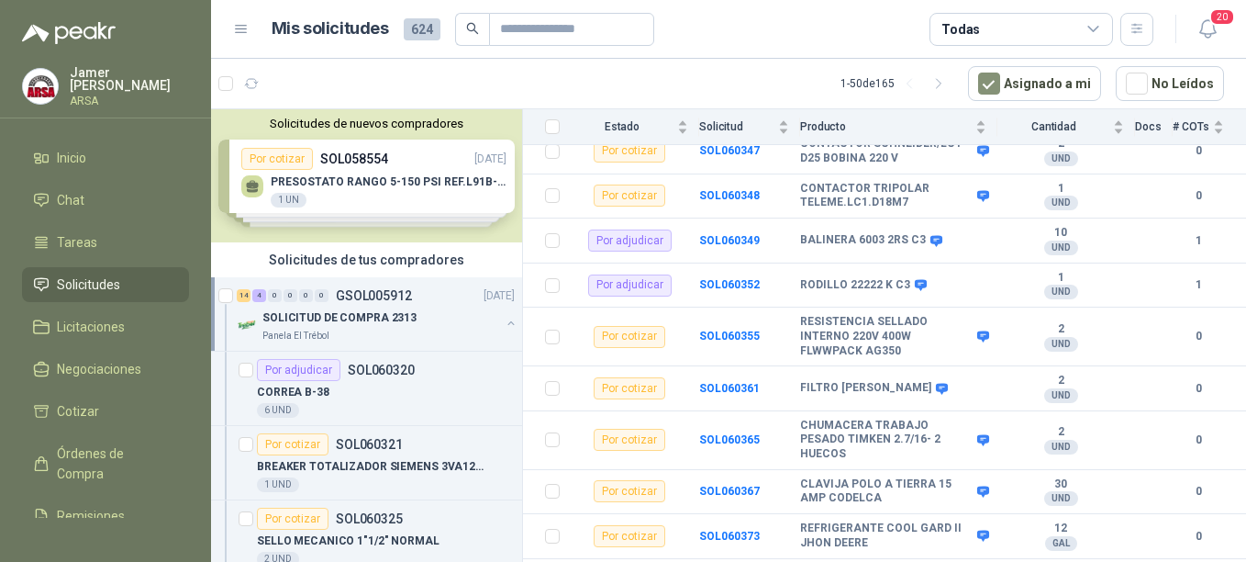
scroll to position [674, 0]
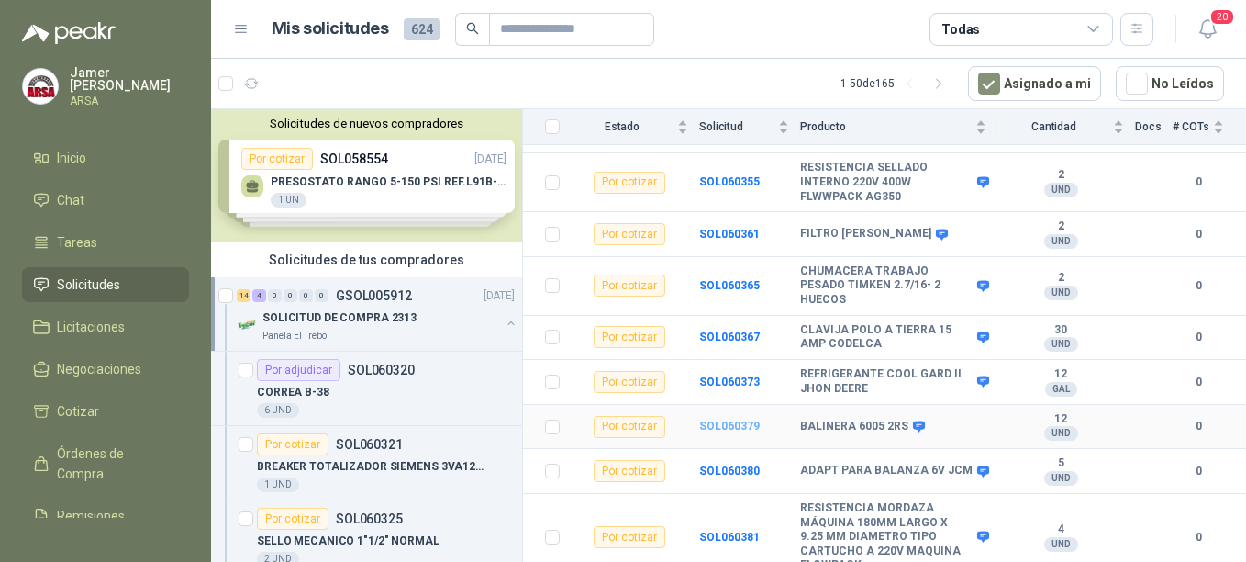
click at [720, 419] on b "SOL060379" at bounding box center [729, 425] width 61 height 13
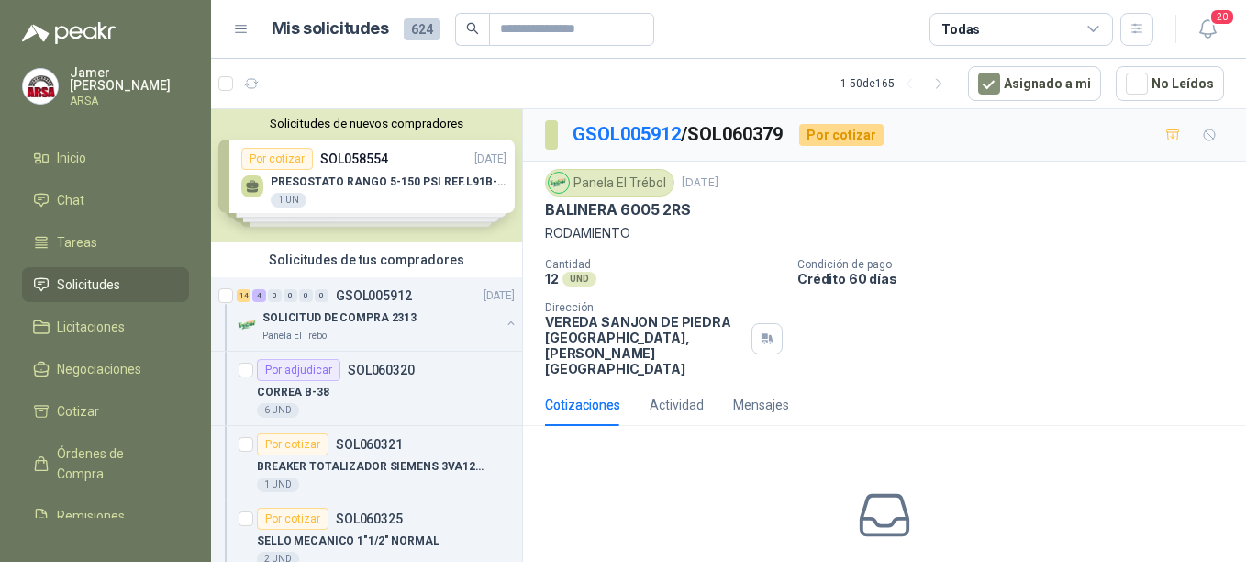
scroll to position [76, 0]
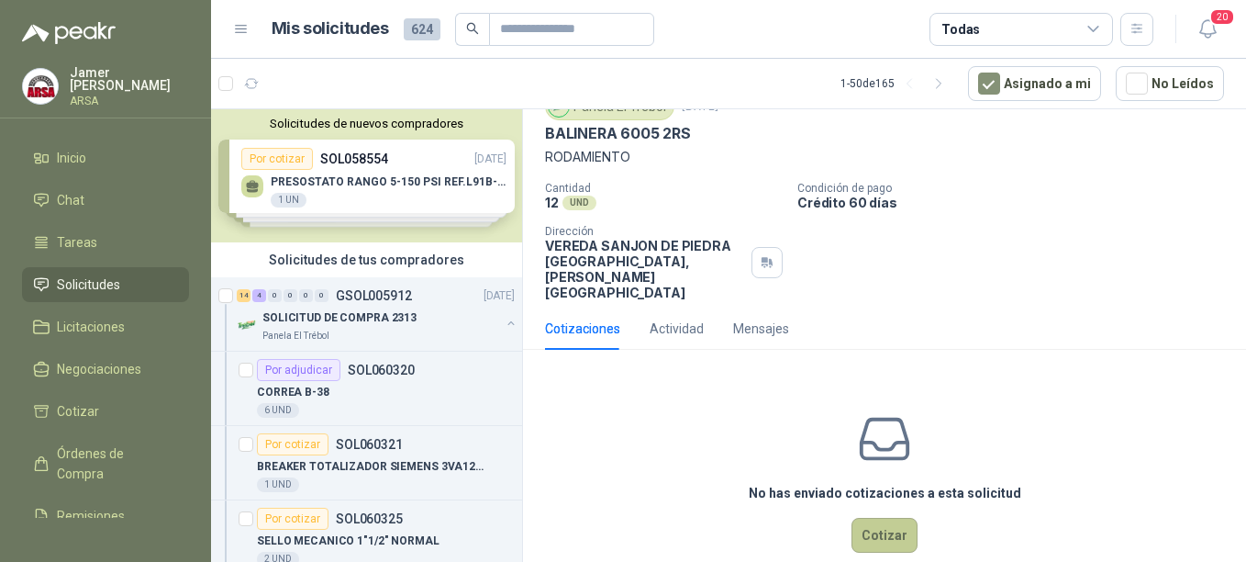
click at [863, 518] on button "Cotizar" at bounding box center [885, 535] width 66 height 35
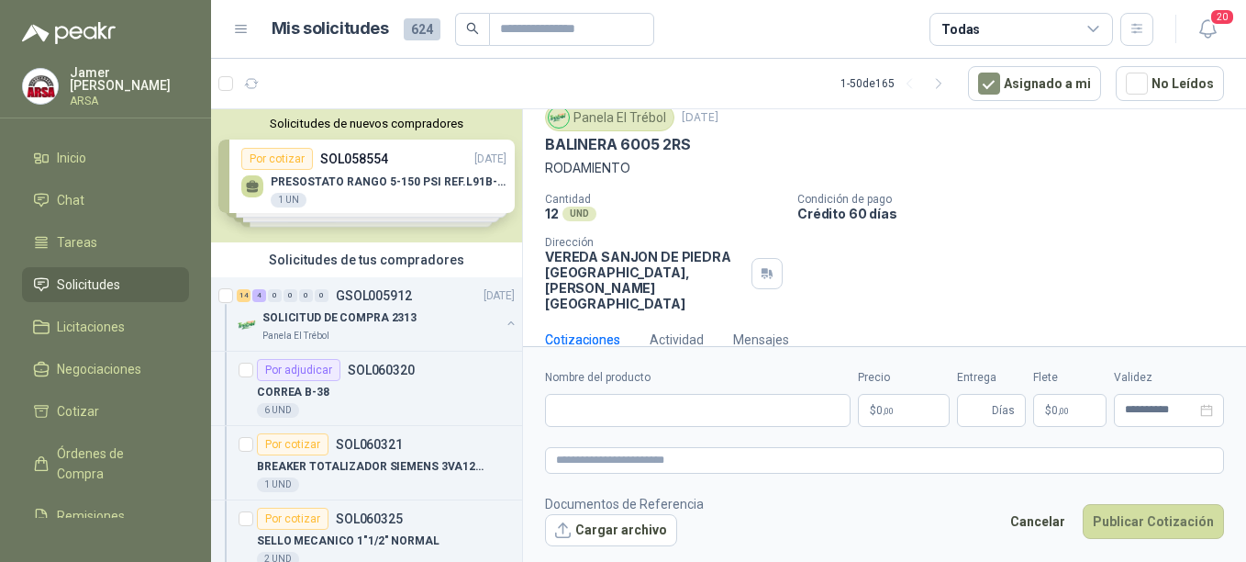
scroll to position [63, 0]
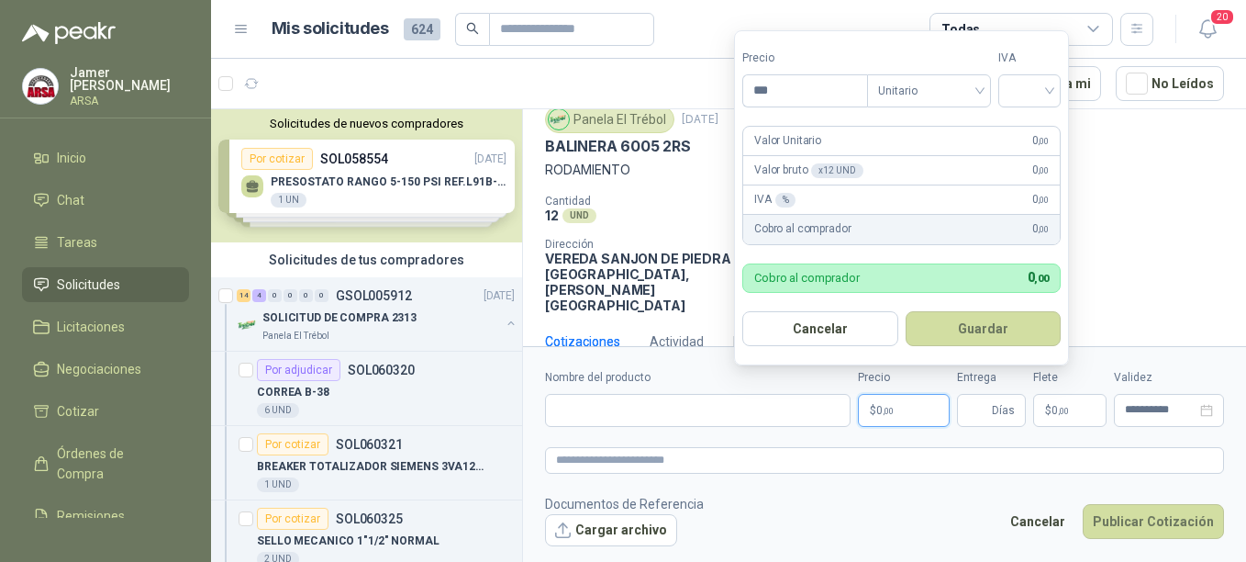
click at [888, 415] on span ",00" at bounding box center [888, 411] width 11 height 10
type input "********"
click at [1050, 82] on input "search" at bounding box center [1030, 89] width 40 height 28
click at [1033, 127] on div "19%" at bounding box center [1034, 128] width 34 height 20
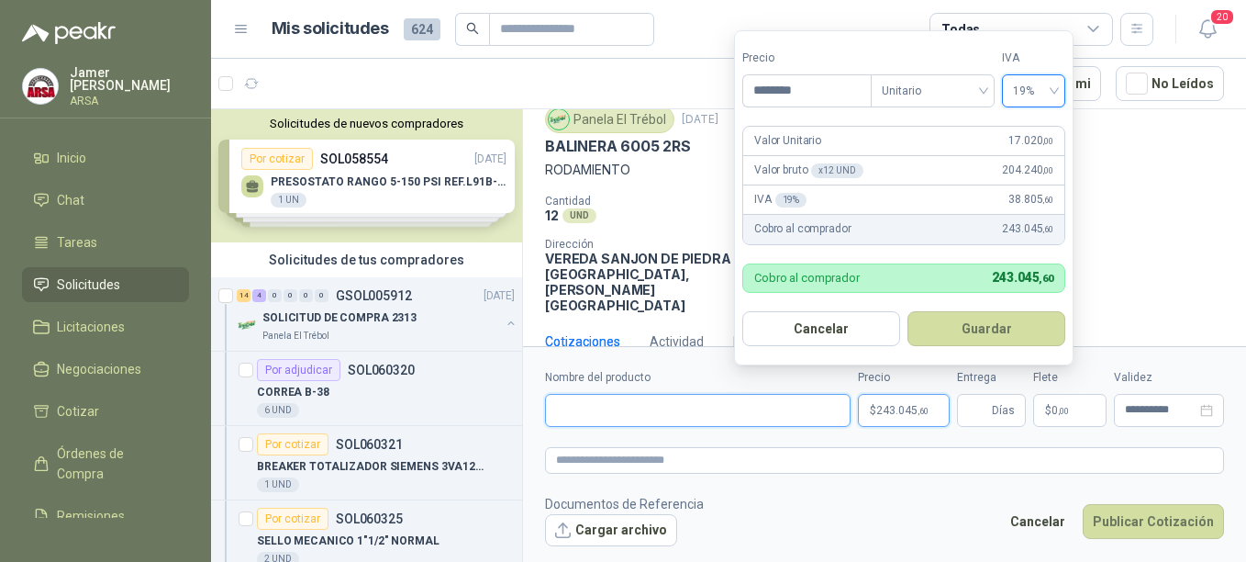
click at [606, 411] on input "Nombre del producto" at bounding box center [698, 410] width 306 height 33
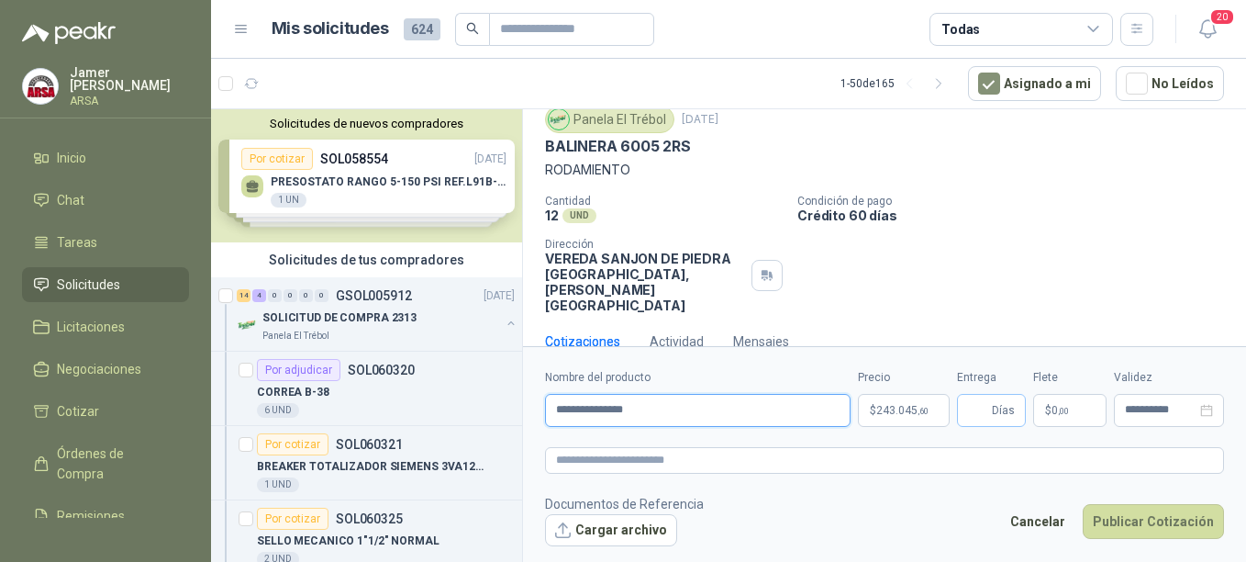
type input "**********"
click at [995, 405] on span "Días" at bounding box center [1003, 410] width 23 height 31
type input "*"
click at [1045, 403] on p "$ 0 ,00" at bounding box center [1069, 410] width 73 height 33
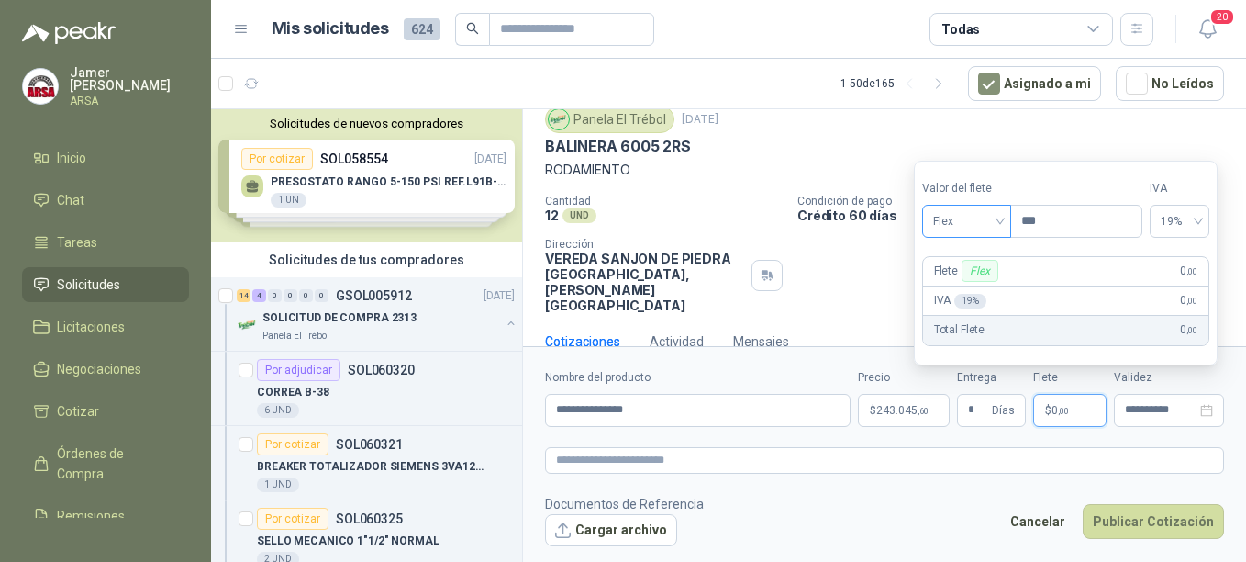
click at [1004, 224] on div "Flex" at bounding box center [966, 221] width 89 height 33
click at [959, 292] on div "Incluido" at bounding box center [968, 289] width 63 height 20
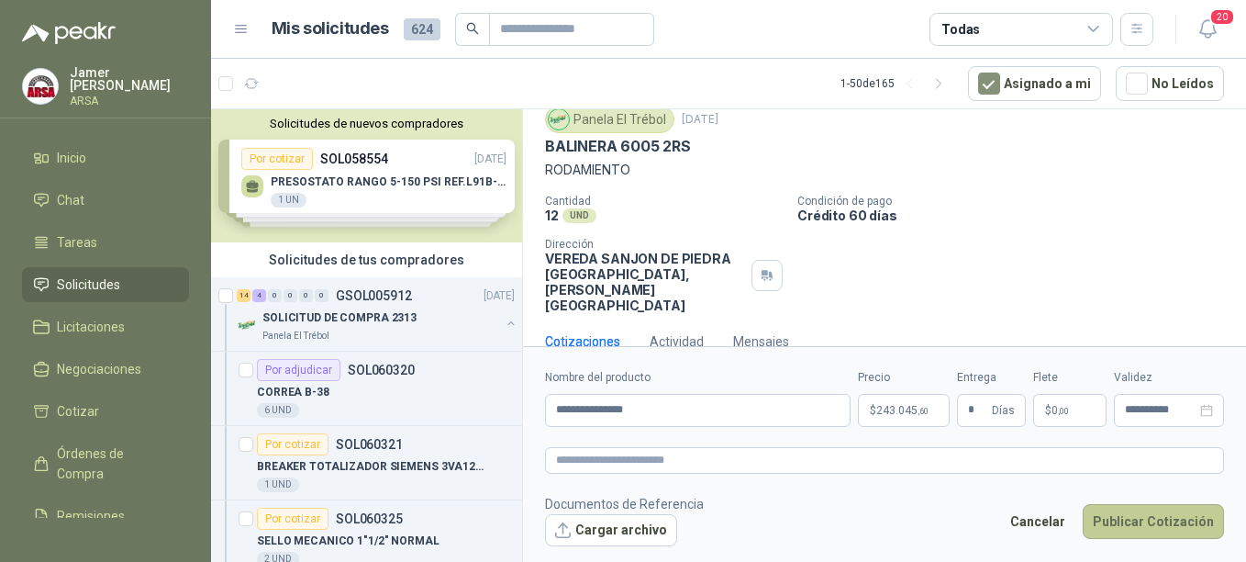
click at [1130, 516] on button "Publicar Cotización" at bounding box center [1153, 521] width 141 height 35
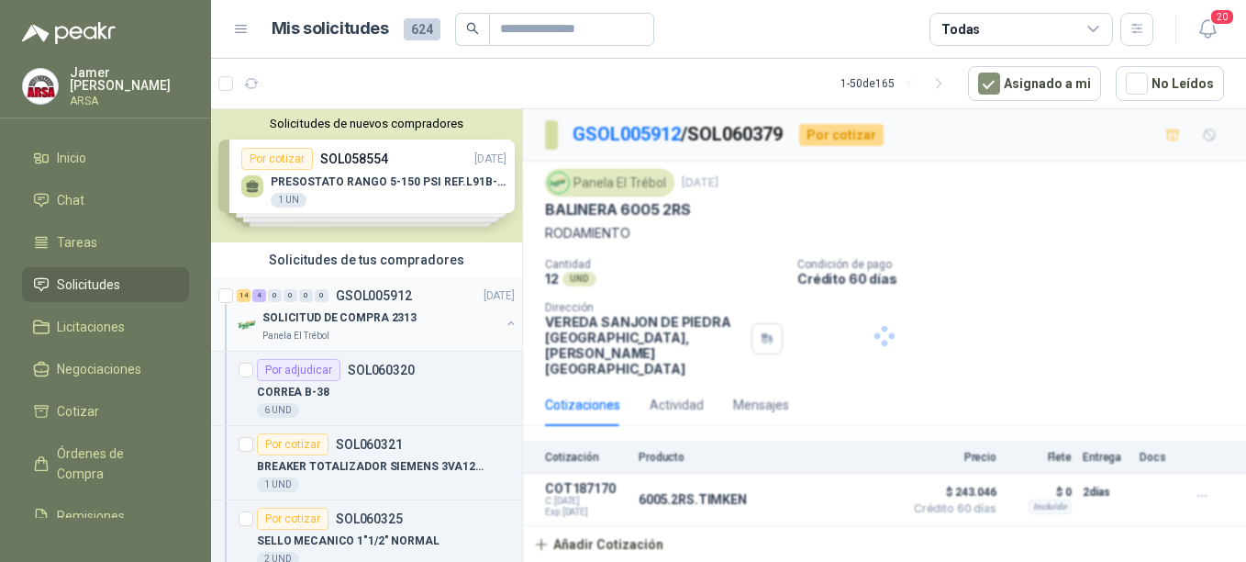
scroll to position [0, 0]
click at [351, 310] on p "SOLICITUD DE COMPRA 2313" at bounding box center [339, 317] width 154 height 17
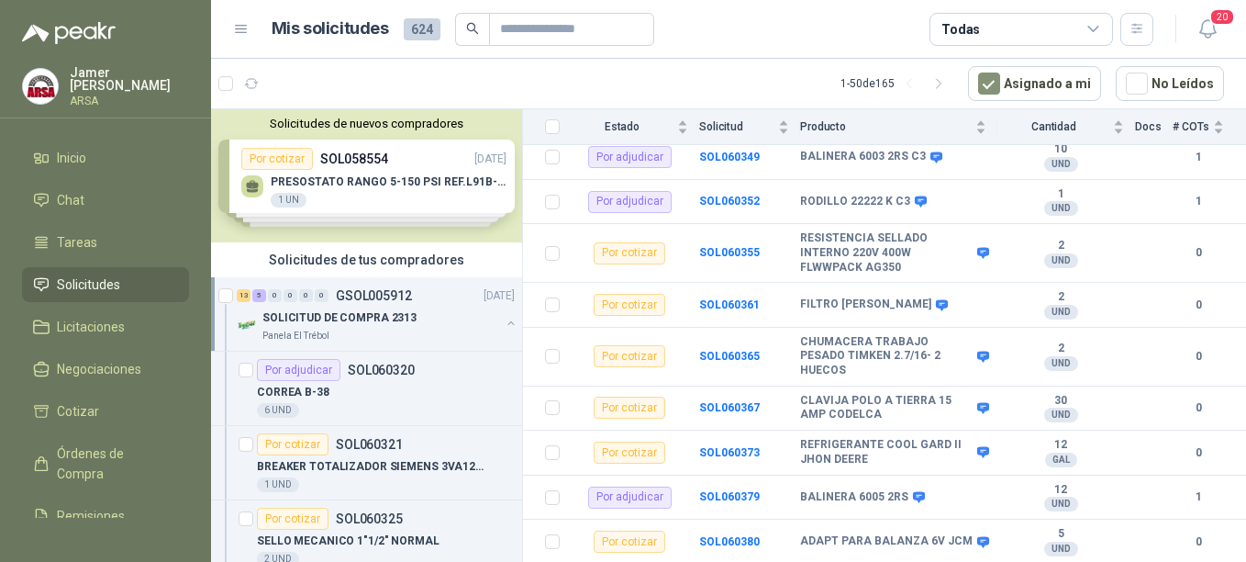
scroll to position [540, 0]
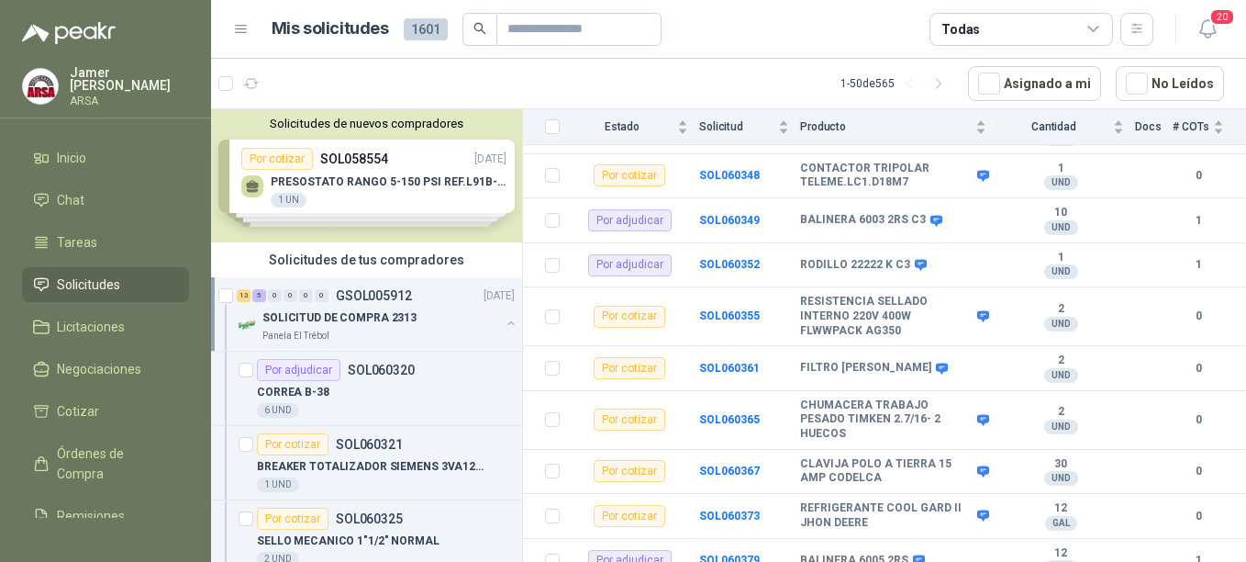
click at [386, 309] on p "SOLICITUD DE COMPRA 2313" at bounding box center [339, 317] width 154 height 17
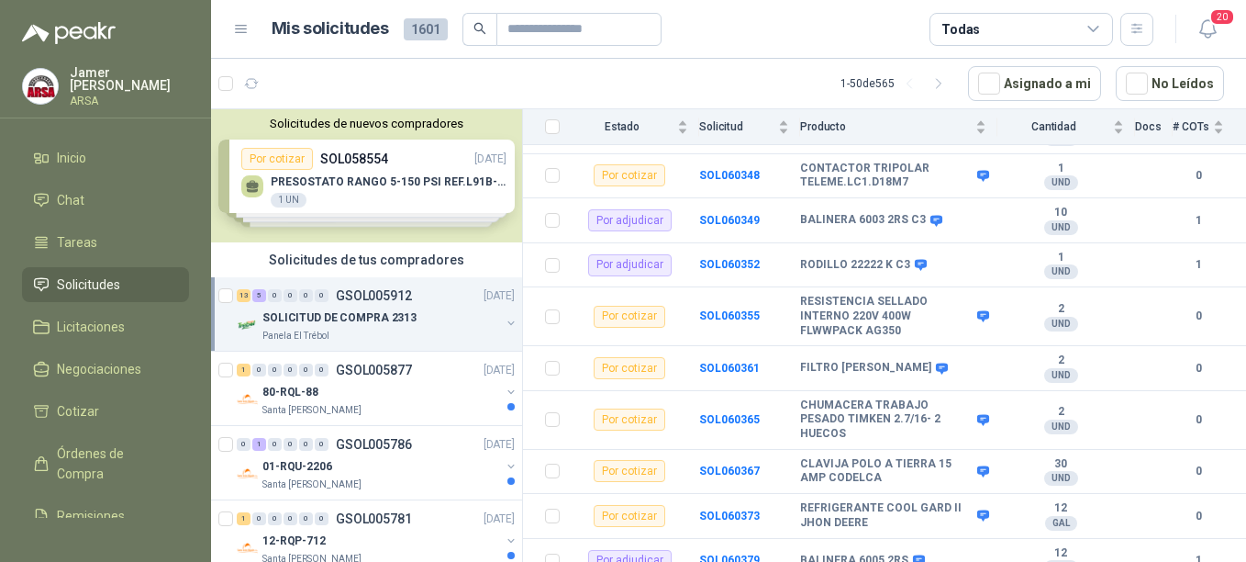
scroll to position [6, 0]
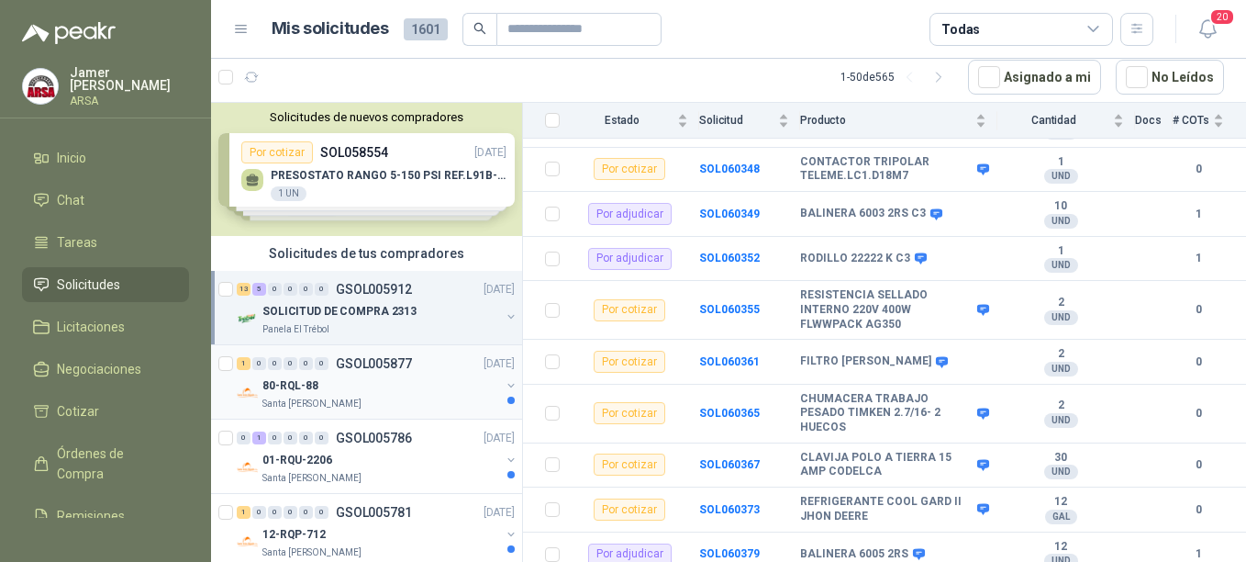
click at [378, 406] on div "Santa [PERSON_NAME]" at bounding box center [381, 403] width 238 height 15
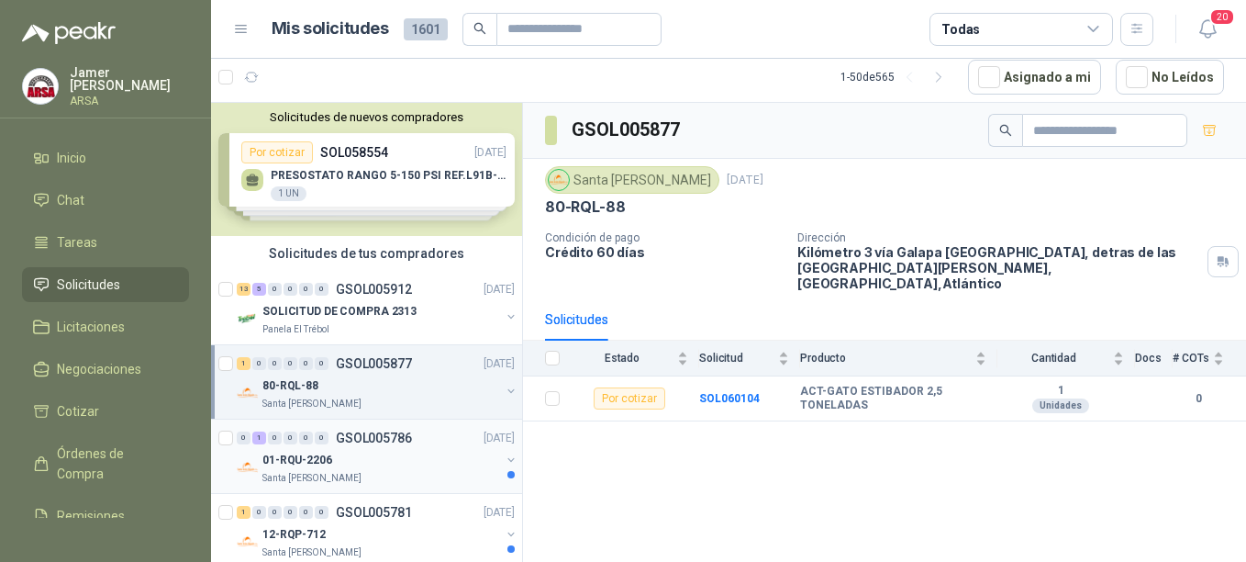
click at [363, 474] on div "Santa [PERSON_NAME]" at bounding box center [381, 478] width 238 height 15
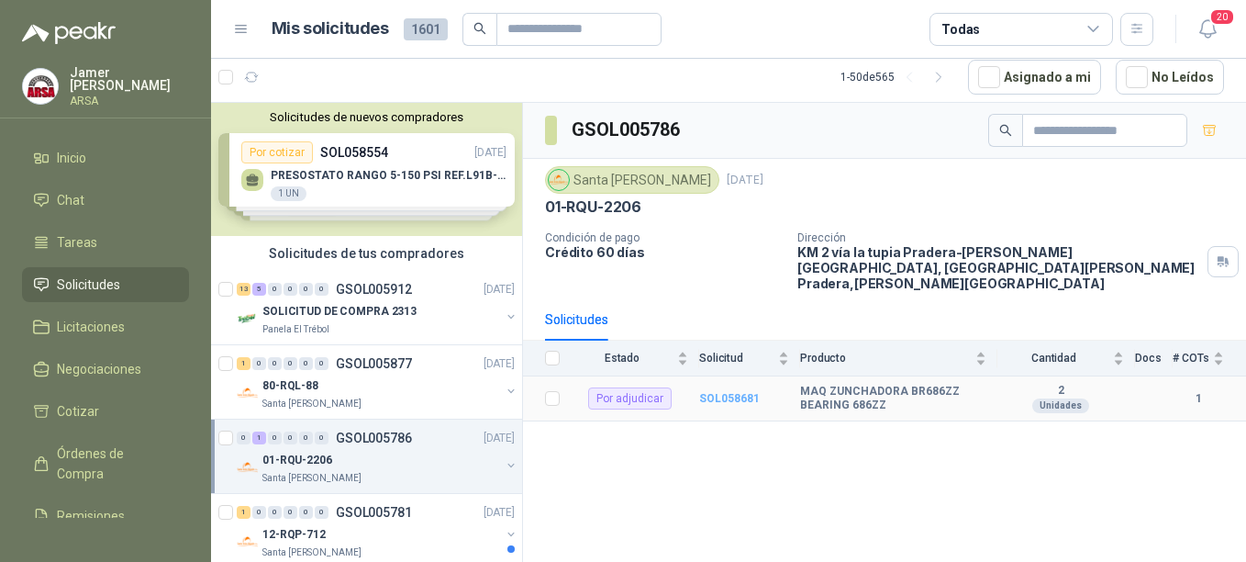
click at [720, 392] on b "SOL058681" at bounding box center [729, 398] width 61 height 13
